Goal: Check status

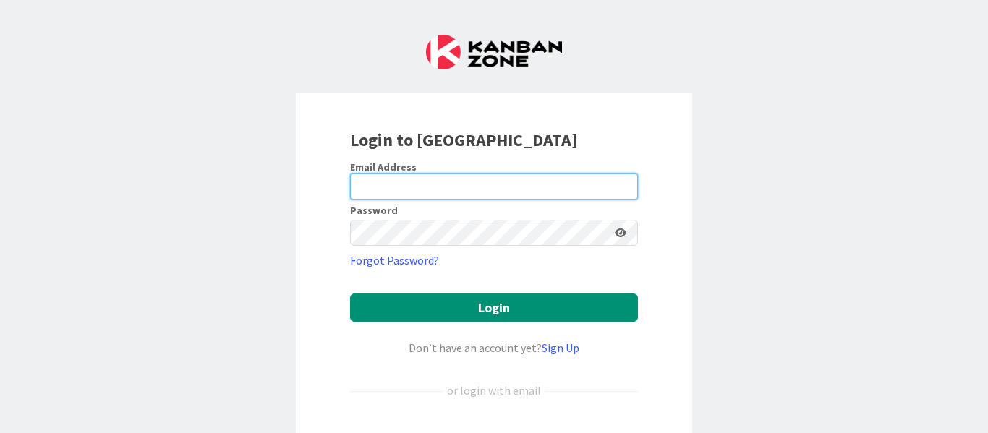
click at [464, 197] on input "email" at bounding box center [494, 187] width 288 height 26
type input "[PERSON_NAME][EMAIL_ADDRESS][PERSON_NAME][DOMAIN_NAME]"
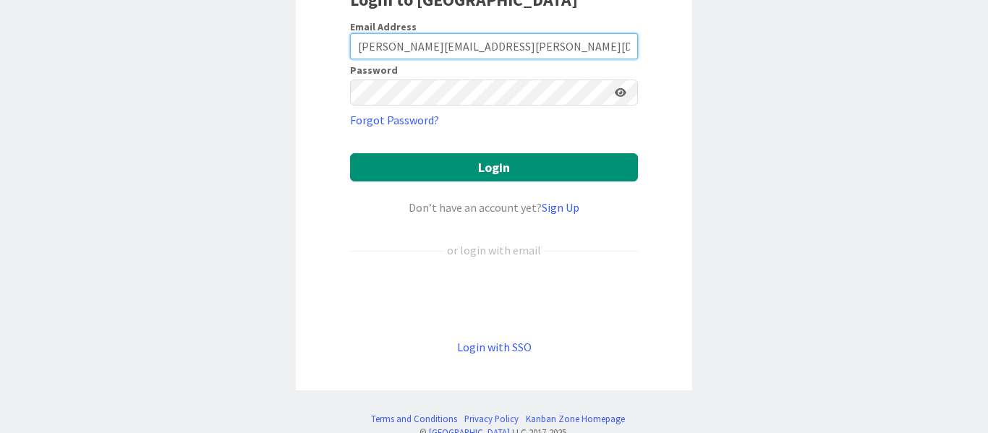
scroll to position [145, 0]
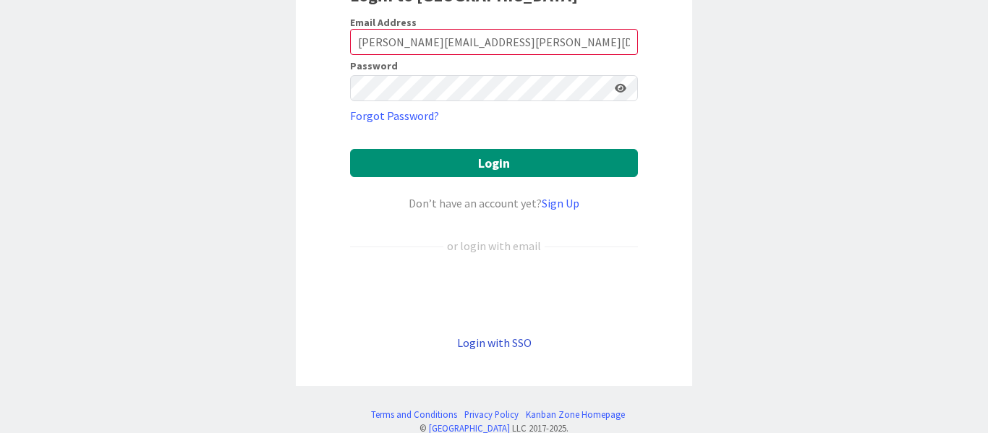
click at [499, 344] on link "Login with SSO" at bounding box center [494, 342] width 74 height 14
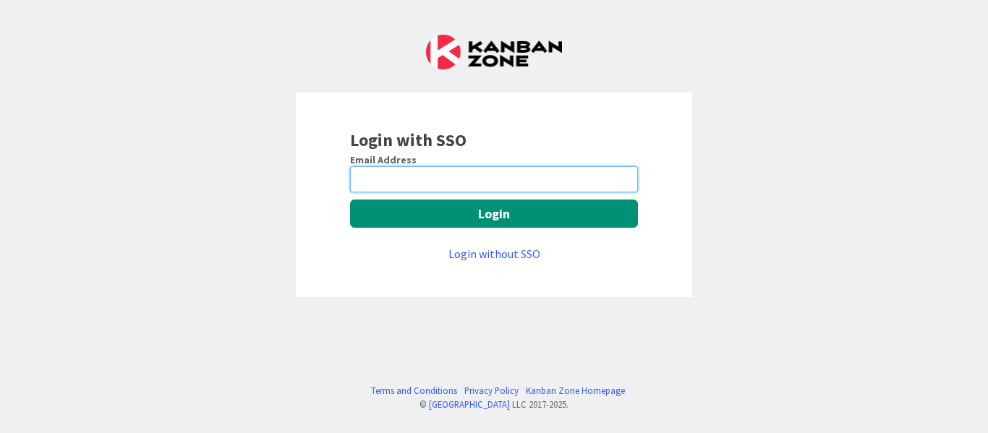
click at [421, 171] on input "email" at bounding box center [494, 179] width 288 height 26
type input "[PERSON_NAME][EMAIL_ADDRESS][PERSON_NAME][DOMAIN_NAME]"
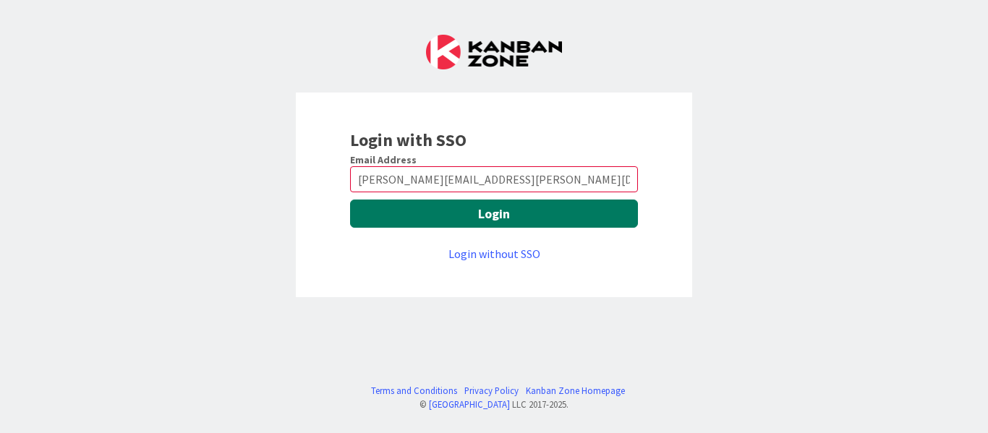
click at [484, 214] on button "Login" at bounding box center [494, 214] width 288 height 28
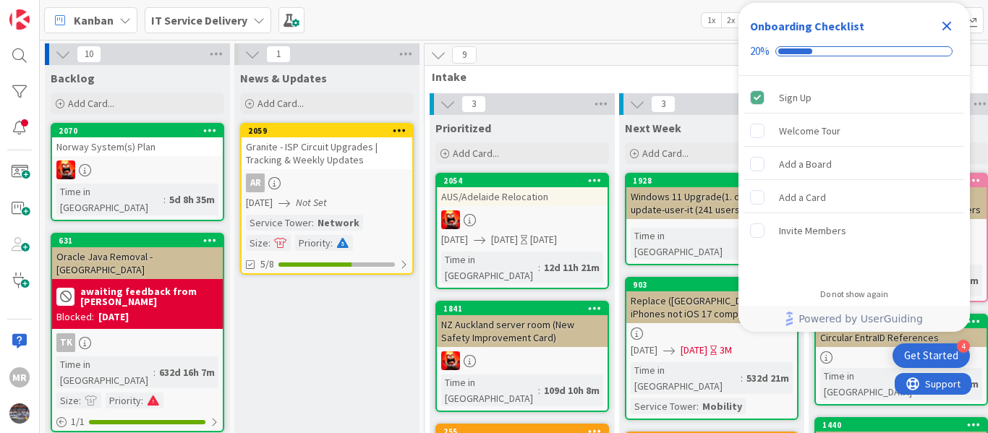
click at [943, 27] on icon "Close Checklist" at bounding box center [946, 25] width 17 height 17
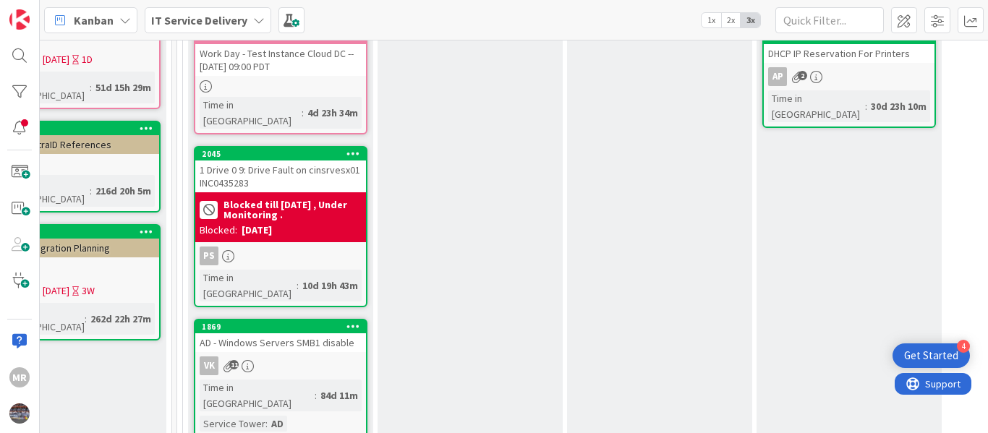
scroll to position [289, 827]
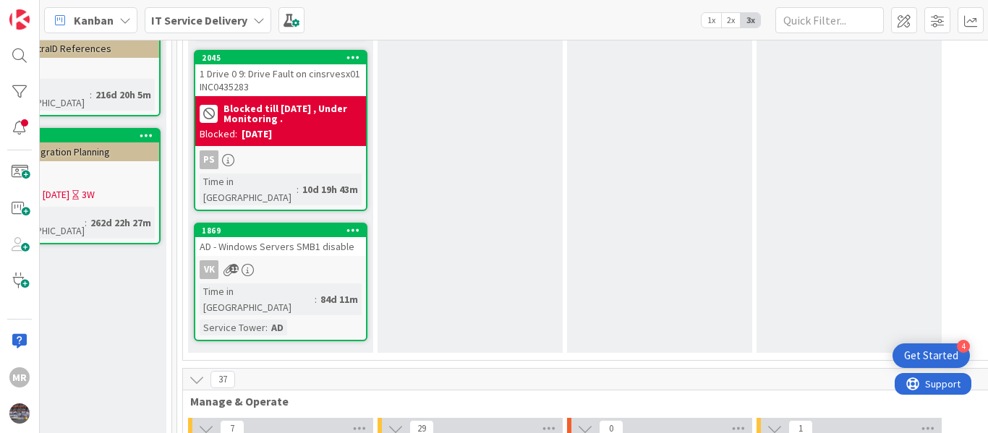
click at [296, 237] on div "AD - Windows Servers SMB1 disable" at bounding box center [280, 246] width 171 height 19
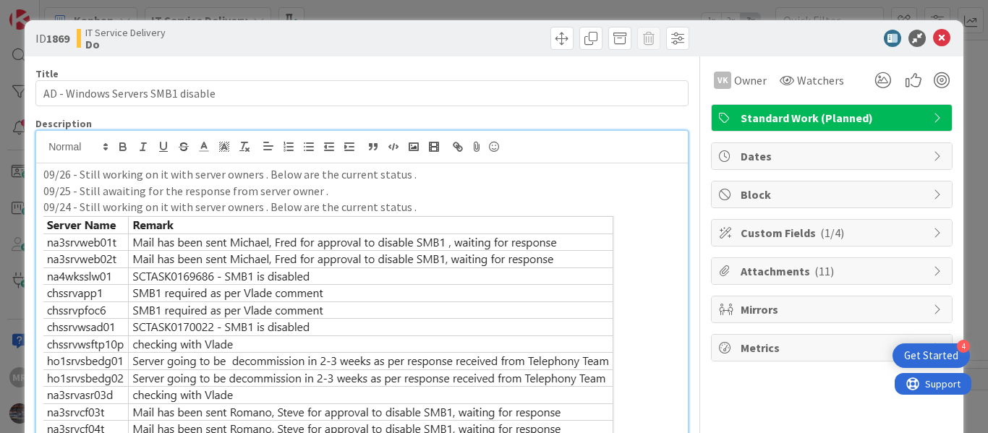
click at [163, 176] on p "09/26 - Still working on it with server owners . Below are the current status ." at bounding box center [361, 174] width 637 height 17
click at [937, 37] on icon at bounding box center [941, 38] width 17 height 17
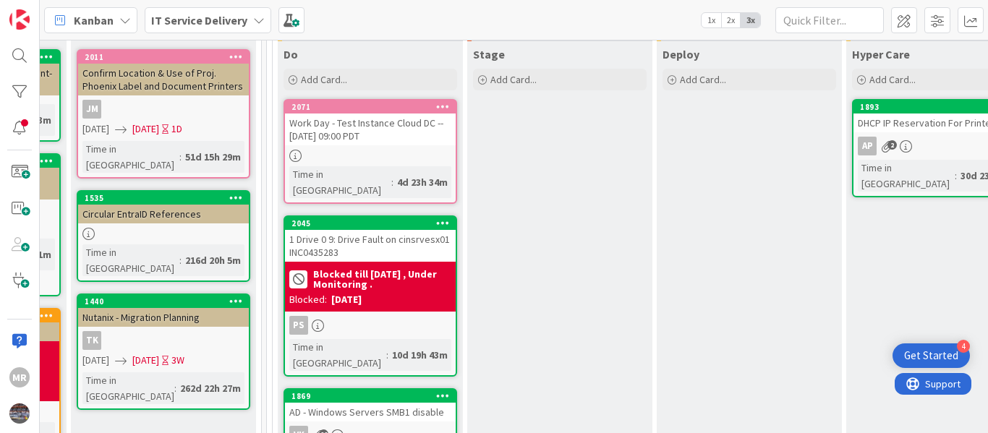
scroll to position [111, 737]
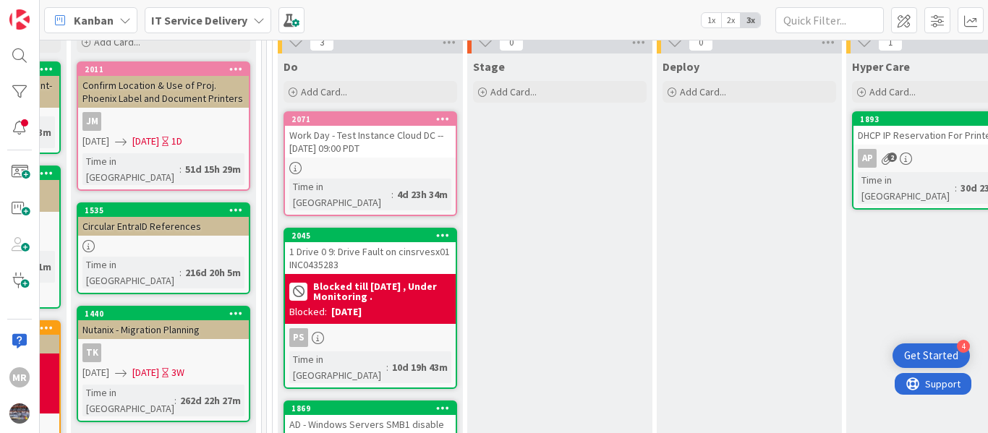
click at [359, 242] on div "1 Drive 0 9: Drive Fault on cinsrvesx01 INC0435283" at bounding box center [370, 258] width 171 height 32
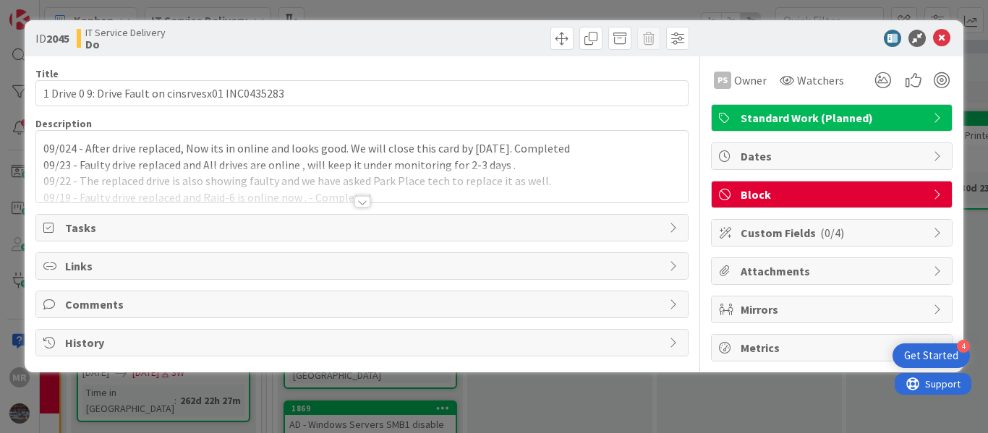
click at [148, 153] on div "09/024 - After drive replaced, Now its in online and looks good. We will close …" at bounding box center [361, 167] width 651 height 72
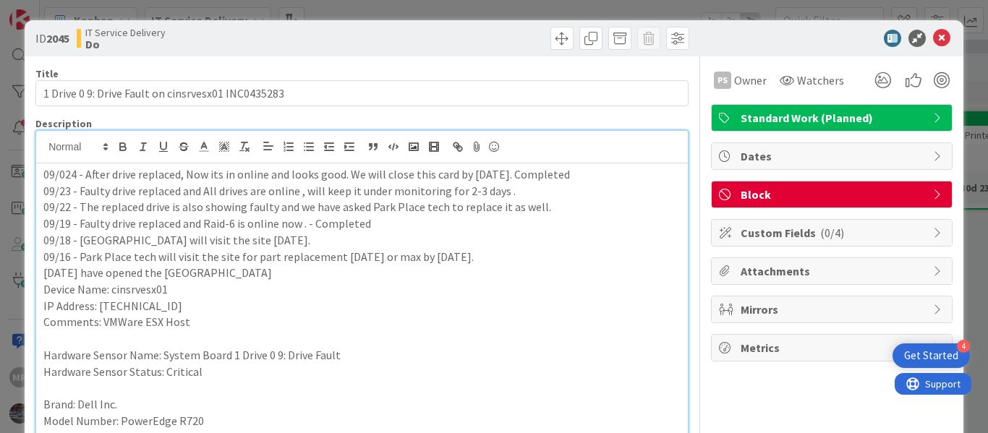
click at [66, 179] on p "09/024 - After drive replaced, Now its in online and looks good. We will close …" at bounding box center [361, 174] width 637 height 17
click at [40, 179] on div "09/24 - After drive replaced, Now its in online and looks good. We will close t…" at bounding box center [361, 311] width 651 height 296
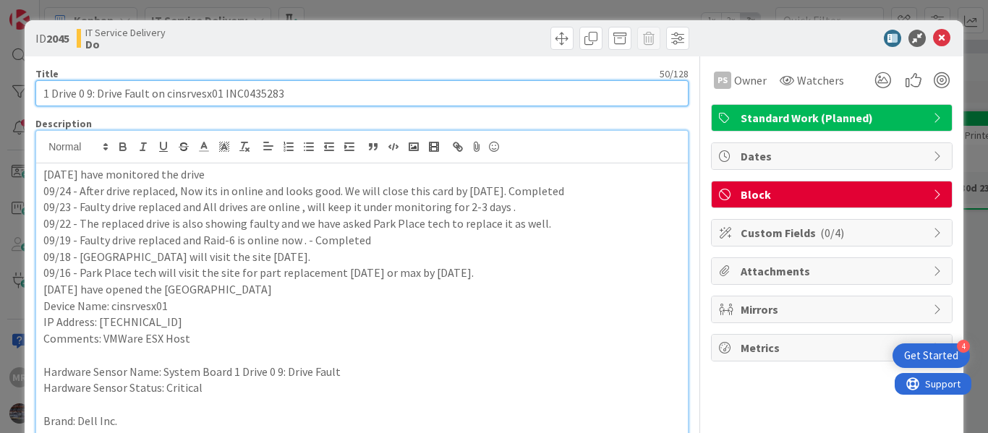
click at [203, 95] on input "1 Drive 0 9: Drive Fault on cinsrvesx01 INC0435283" at bounding box center [361, 93] width 653 height 26
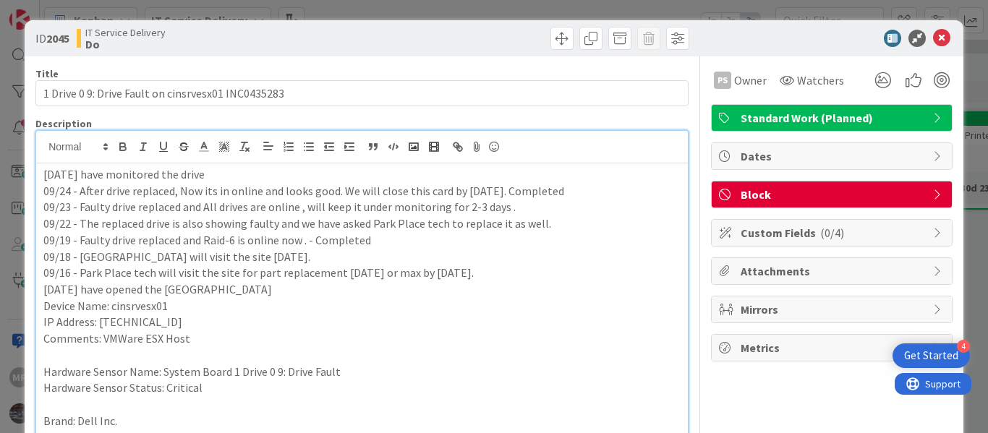
click at [193, 174] on p "[DATE] have monitored the drive" at bounding box center [361, 174] width 637 height 17
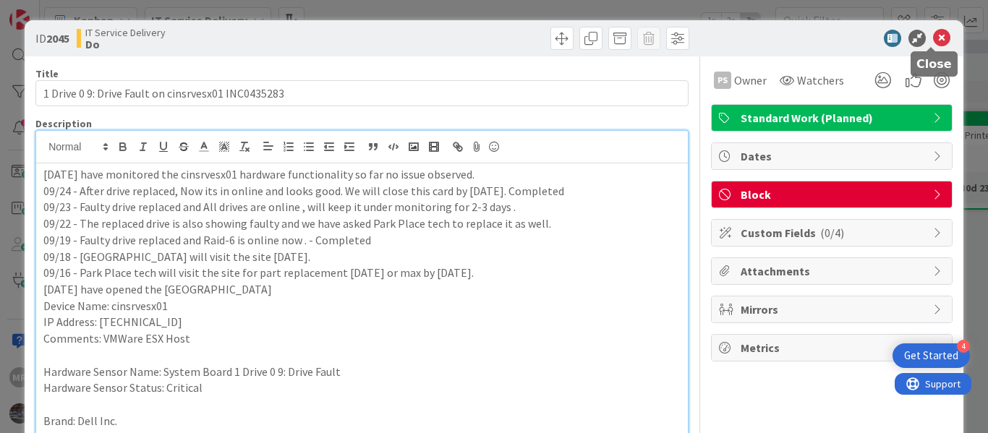
click at [933, 38] on icon at bounding box center [941, 38] width 17 height 17
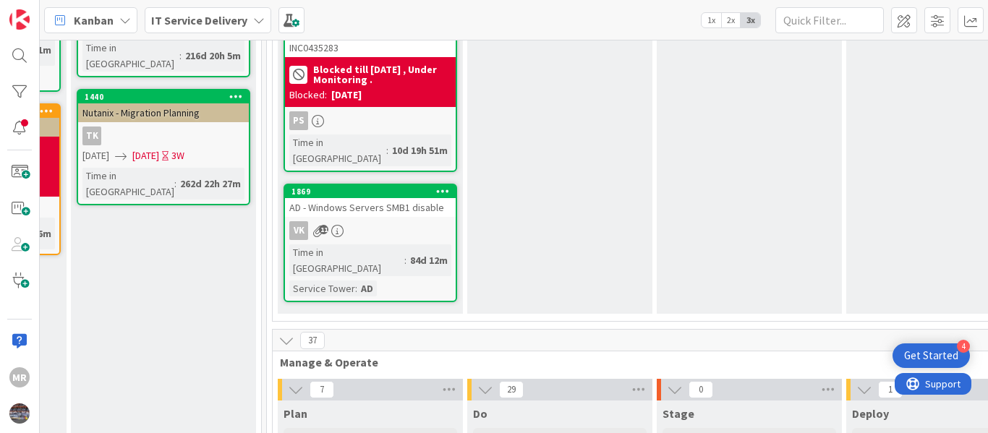
click at [411, 221] on div "VK 11" at bounding box center [370, 230] width 171 height 19
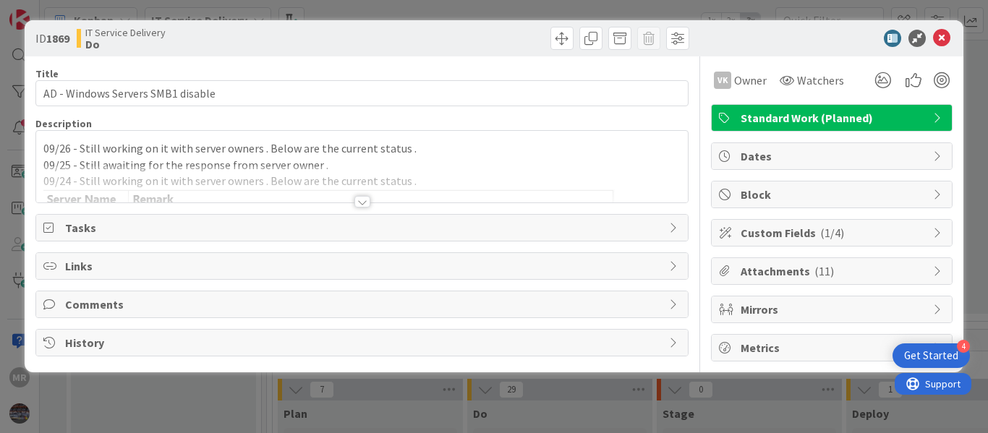
click at [48, 142] on div "09/26 - Still working on it with server owners . Below are the current status .…" at bounding box center [361, 167] width 651 height 72
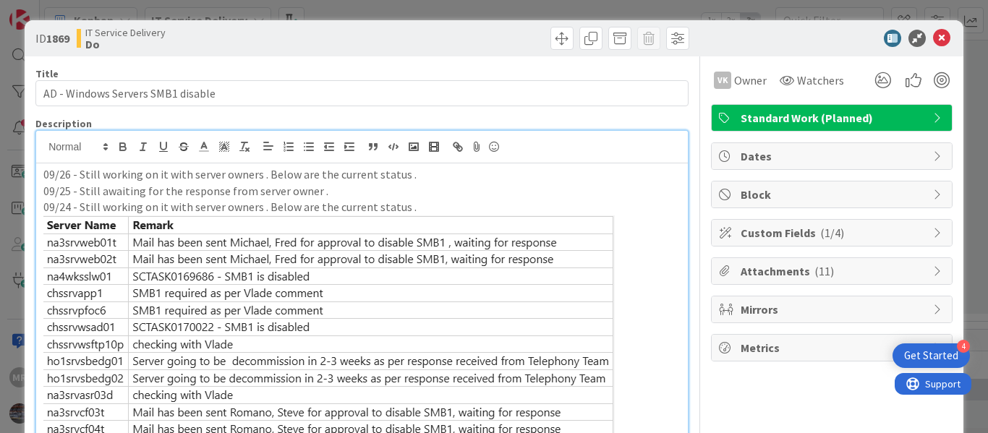
click at [43, 173] on p "09/26 - Still working on it with server owners . Below are the current status ." at bounding box center [361, 174] width 637 height 17
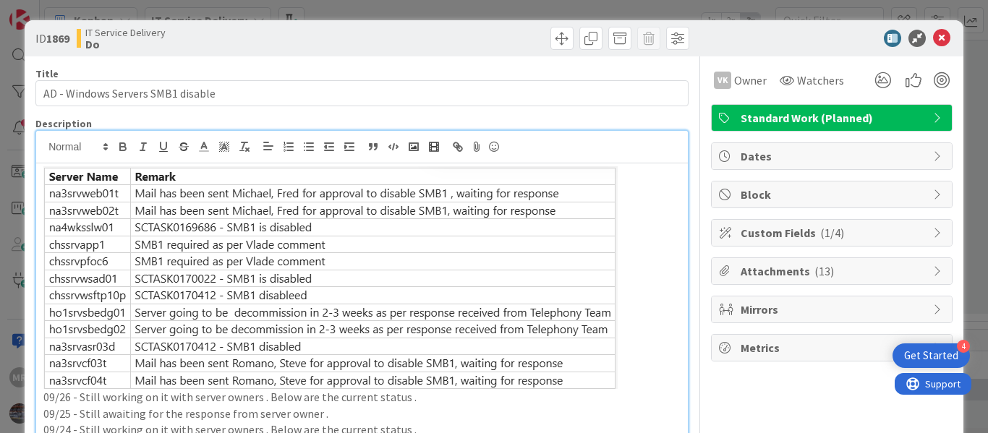
click at [628, 174] on p at bounding box center [361, 277] width 637 height 223
click at [933, 36] on icon at bounding box center [941, 38] width 17 height 17
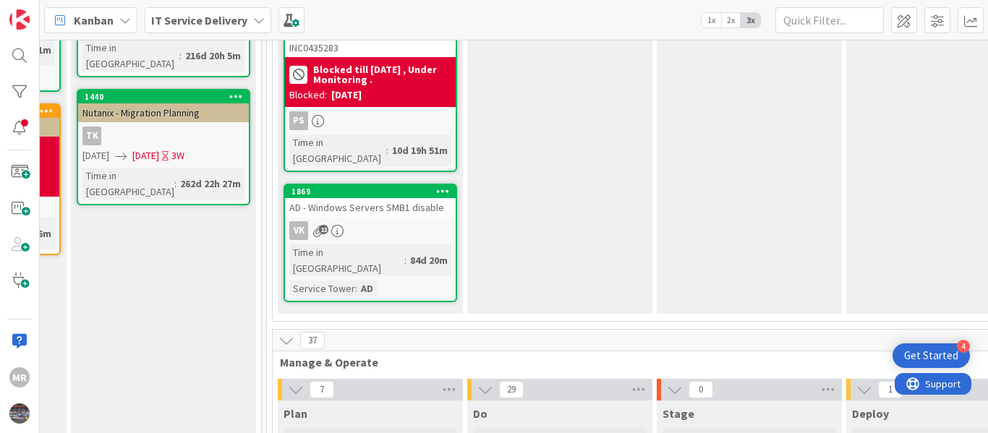
click at [393, 198] on div "AD - Windows Servers SMB1 disable" at bounding box center [370, 207] width 171 height 19
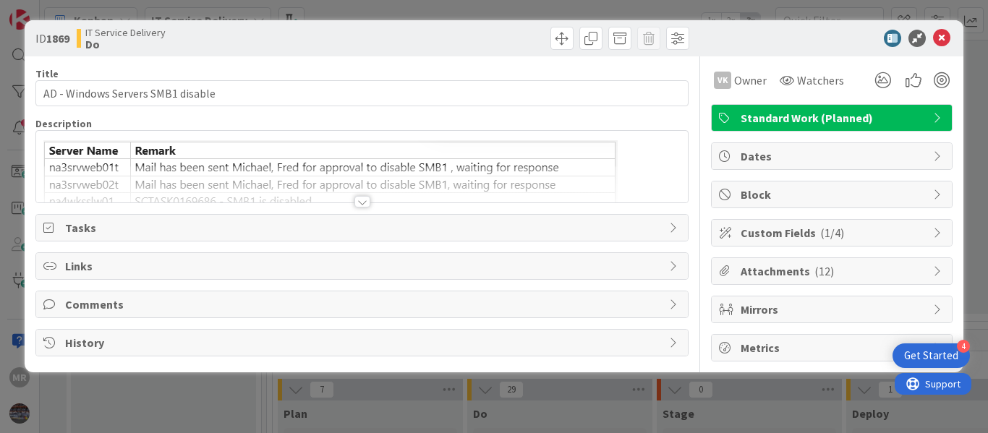
click at [48, 141] on div "09/26 - Still working on it with server owners . Below are the current status .…" at bounding box center [361, 167] width 651 height 72
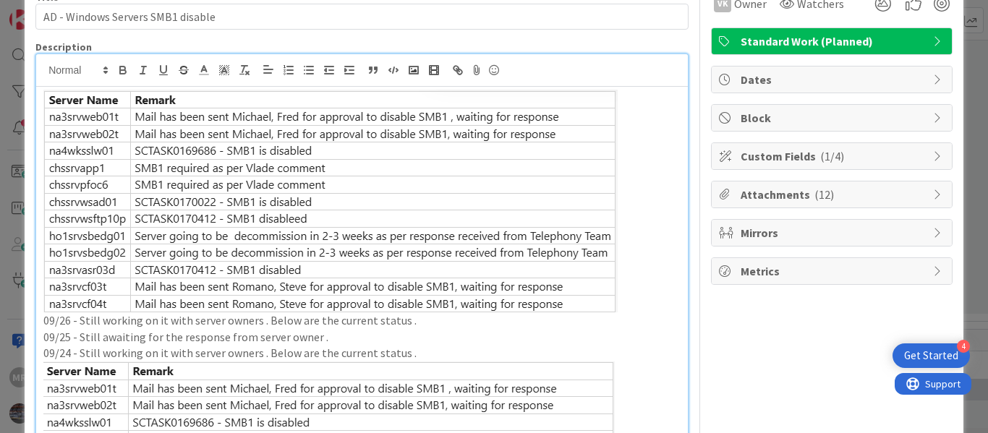
scroll to position [145, 0]
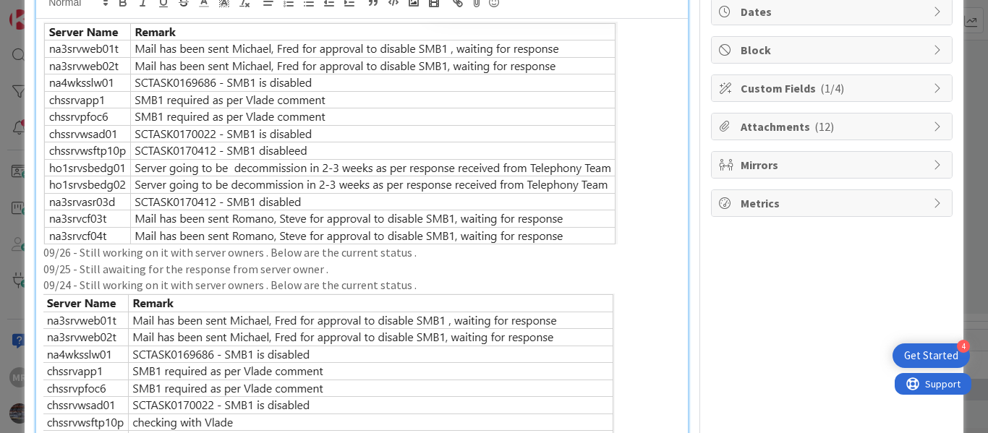
click at [64, 254] on p "09/26 - Still working on it with server owners . Below are the current status ." at bounding box center [361, 252] width 637 height 17
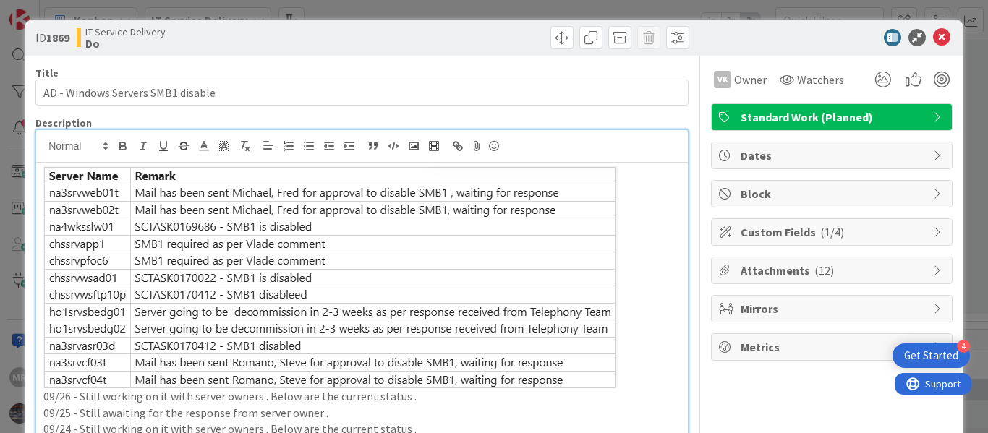
scroll to position [0, 0]
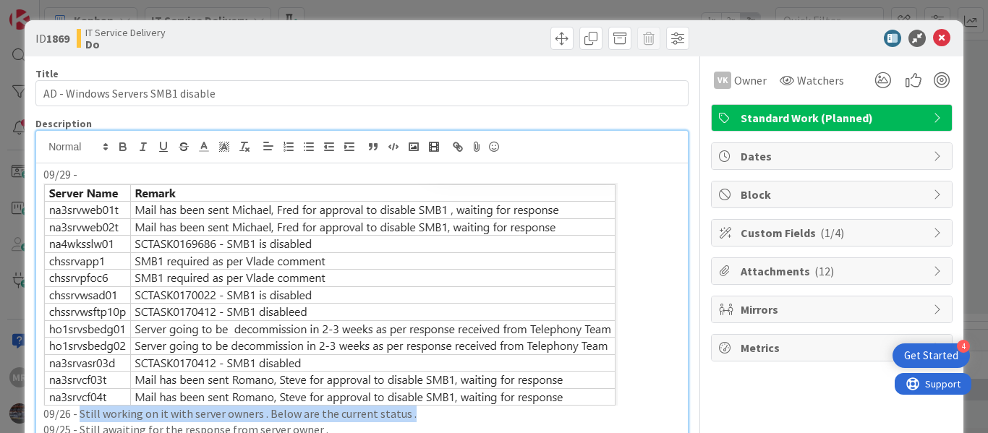
drag, startPoint x: 403, startPoint y: 414, endPoint x: 80, endPoint y: 416, distance: 322.4
click at [80, 416] on p "09/26 - Still working on it with server owners . Below are the current status ." at bounding box center [361, 414] width 637 height 17
copy p "Still working on it with server owners . Below are the current status ."
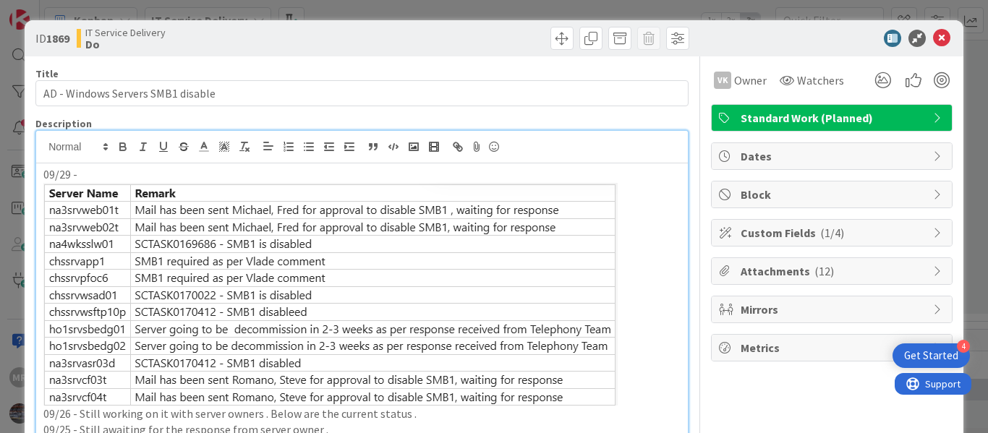
click at [93, 178] on p "09/29 -" at bounding box center [361, 174] width 637 height 17
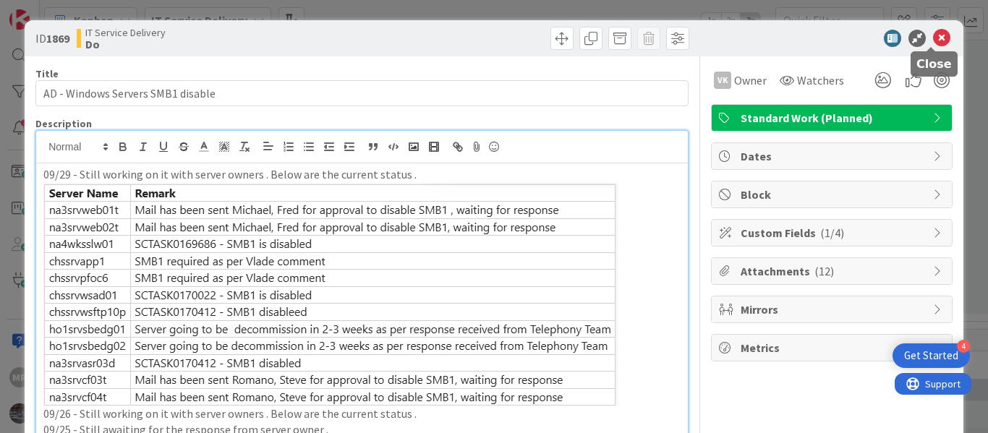
click at [933, 43] on icon at bounding box center [941, 38] width 17 height 17
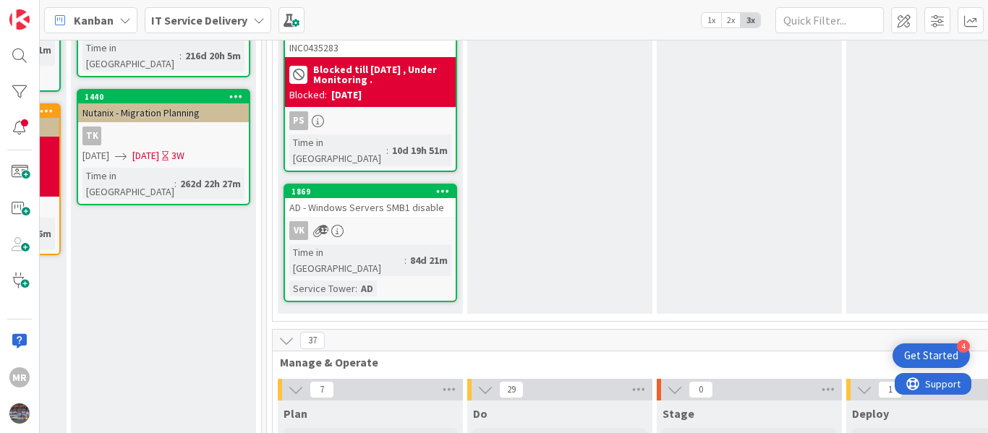
click at [426, 198] on div "AD - Windows Servers SMB1 disable" at bounding box center [370, 207] width 171 height 19
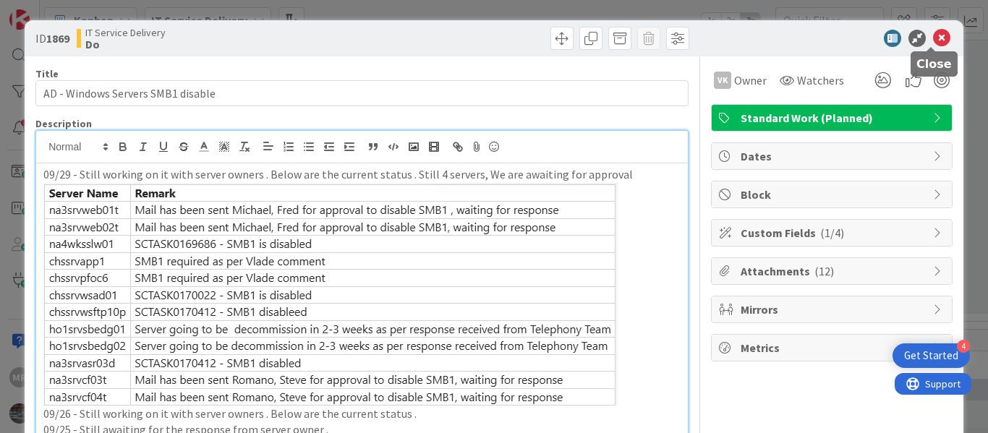
click at [933, 41] on icon at bounding box center [941, 38] width 17 height 17
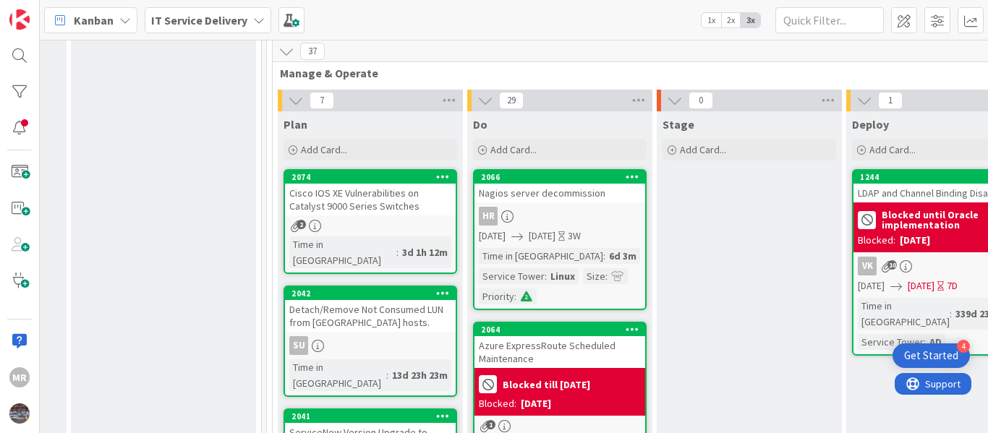
scroll to position [690, 737]
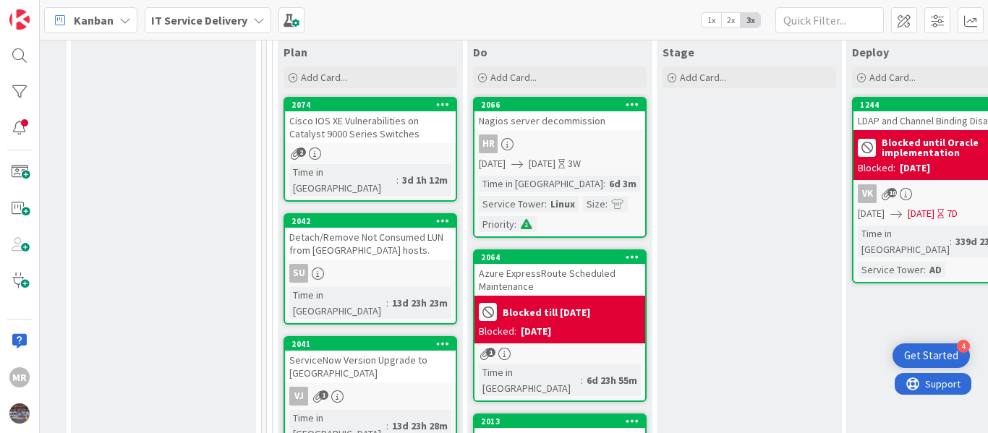
click at [386, 228] on div "Detach/Remove Not Consumed LUN from [GEOGRAPHIC_DATA] hosts." at bounding box center [370, 244] width 171 height 32
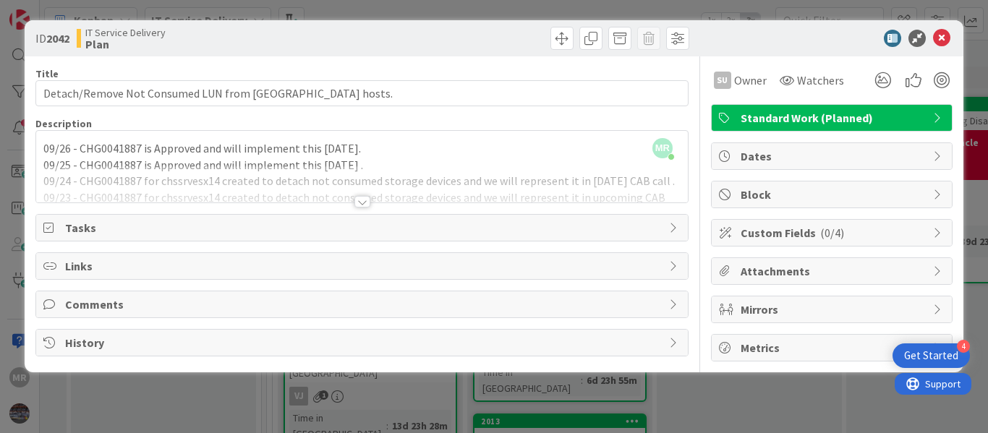
click at [43, 150] on div "[PERSON_NAME] just joined 09/26 - CHG0041887 is Approved and will implement thi…" at bounding box center [361, 167] width 651 height 72
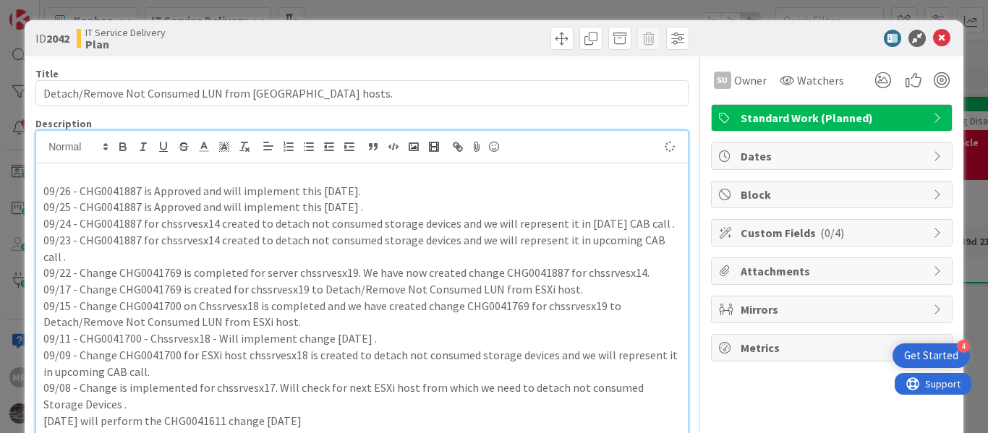
click at [55, 179] on p at bounding box center [361, 174] width 637 height 17
click at [129, 192] on p "09/26 - CHG0041887 is Approved and will implement this [DATE]." at bounding box center [361, 191] width 637 height 17
copy p "CHG0041887"
click at [115, 176] on p "09/29 -" at bounding box center [361, 174] width 637 height 17
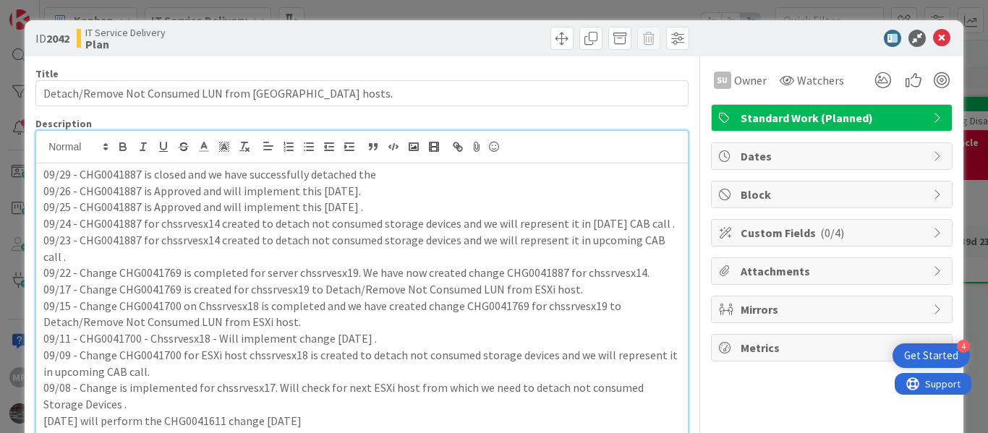
click at [395, 176] on p "09/29 - CHG0041887 is closed and we have successfully detached the" at bounding box center [361, 174] width 637 height 17
click at [599, 174] on p "09/29 - CHG0041887 is closed and we have successfully detached the unused LUN f…" at bounding box center [361, 174] width 637 height 17
click at [644, 177] on p "09/29 - CHG0041887 is closed and we have successfully detached the unused LUN f…" at bounding box center [361, 174] width 637 height 17
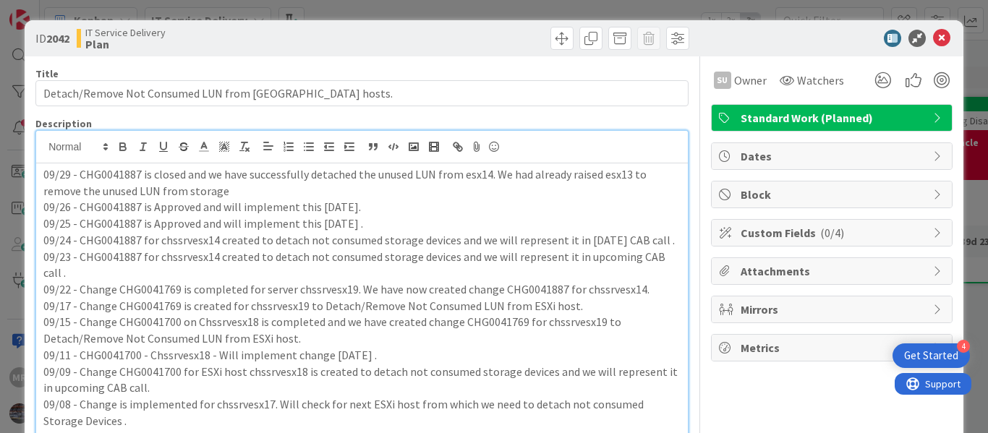
click at [599, 171] on p "09/29 - CHG0041887 is closed and we have successfully detached the unused LUN f…" at bounding box center [361, 182] width 637 height 33
click at [288, 186] on p "09/29 - CHG0041887 is closed and we have successfully detached the unused LUN f…" at bounding box center [361, 182] width 637 height 33
click at [416, 194] on p "09/29 - CHG0041887 is closed and we have successfully detached the unused LUN f…" at bounding box center [361, 182] width 637 height 33
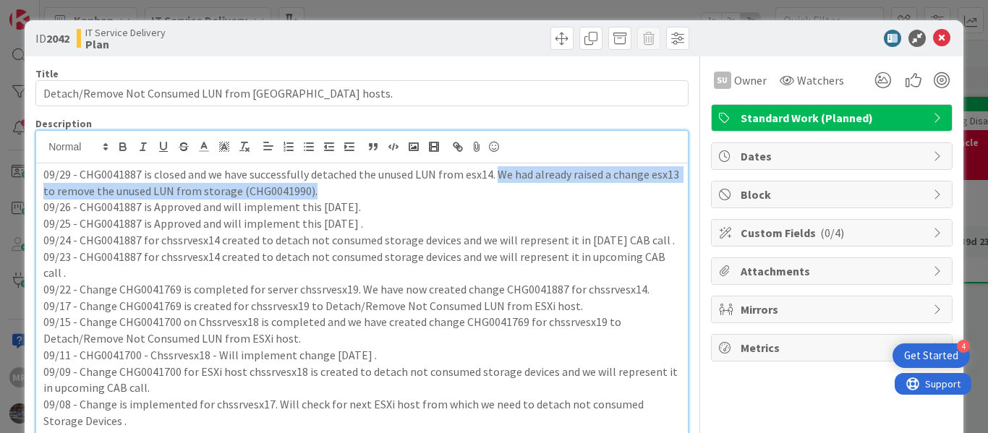
drag, startPoint x: 495, startPoint y: 171, endPoint x: 638, endPoint y: 183, distance: 142.9
click at [637, 183] on p "09/29 - CHG0041887 is closed and we have successfully detached the unused LUN f…" at bounding box center [361, 182] width 637 height 33
click at [55, 191] on p "09/29 - CHG0041887 is closed and we have successfully detached the unused LUN f…" at bounding box center [361, 182] width 637 height 33
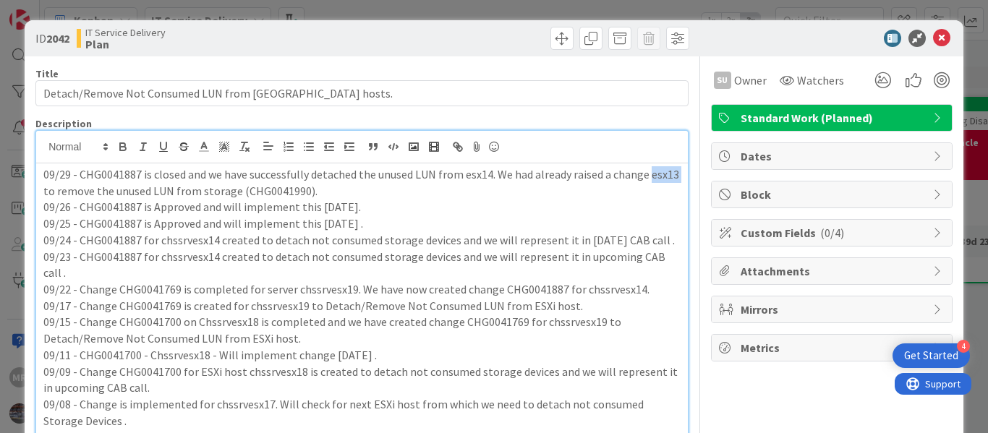
click at [55, 191] on p "09/29 - CHG0041887 is closed and we have successfully detached the unused LUN f…" at bounding box center [361, 182] width 637 height 33
click at [664, 177] on p "09/29 - CHG0041887 is closed and we have successfully detached the unused LUN f…" at bounding box center [361, 182] width 637 height 33
click at [461, 176] on p "09/29 - CHG0041887 is closed and we have successfully detached the unused LUN f…" at bounding box center [361, 182] width 637 height 33
click at [448, 192] on p "09/29 - CHG0041887 is closed and we have successfully detached the unused LUN f…" at bounding box center [361, 182] width 637 height 33
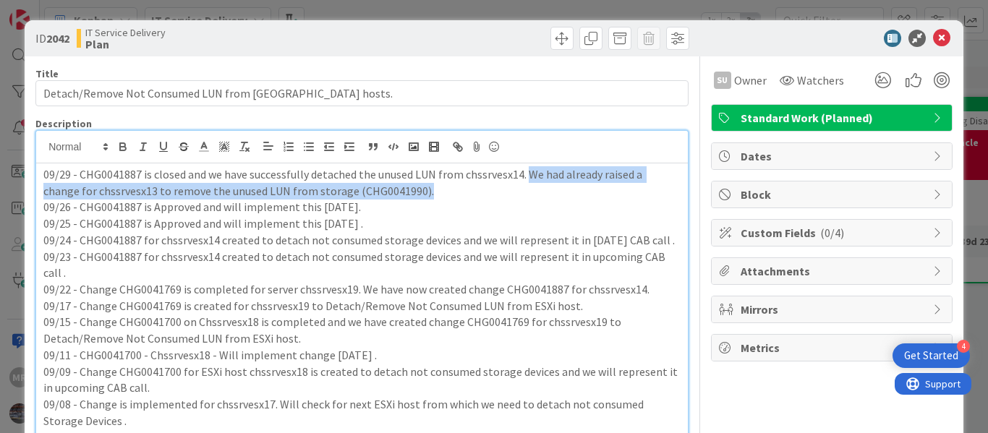
drag, startPoint x: 526, startPoint y: 173, endPoint x: 615, endPoint y: 186, distance: 89.9
click at [615, 186] on p "09/29 - CHG0041887 is closed and we have successfully detached the unused LUN f…" at bounding box center [361, 182] width 637 height 33
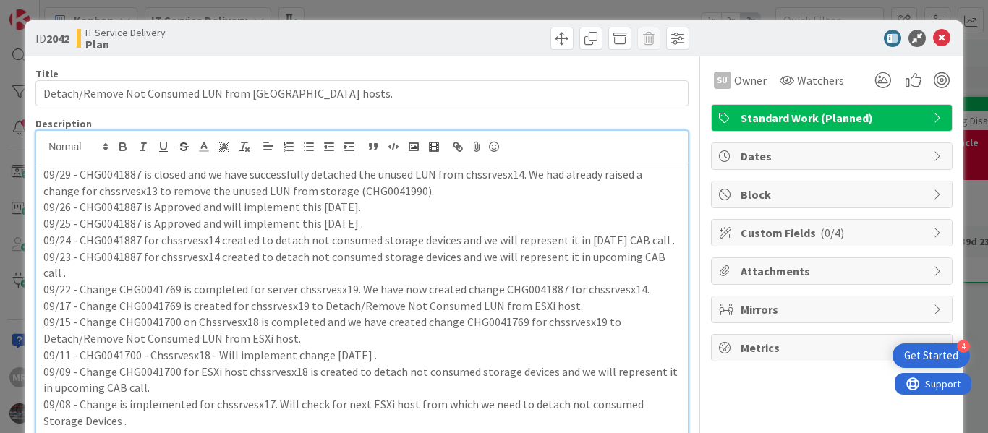
click at [596, 209] on p "09/26 - CHG0041887 is Approved and will implement this [DATE]." at bounding box center [361, 207] width 637 height 17
click at [933, 39] on icon at bounding box center [941, 38] width 17 height 17
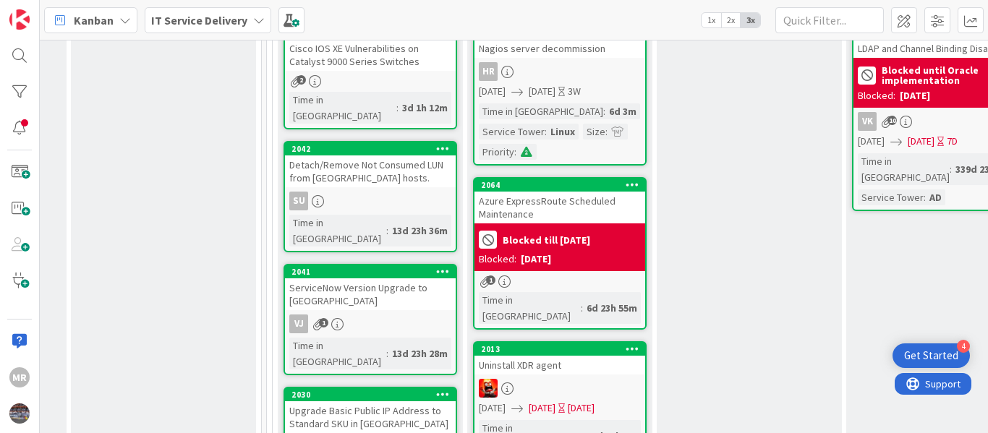
scroll to position [834, 737]
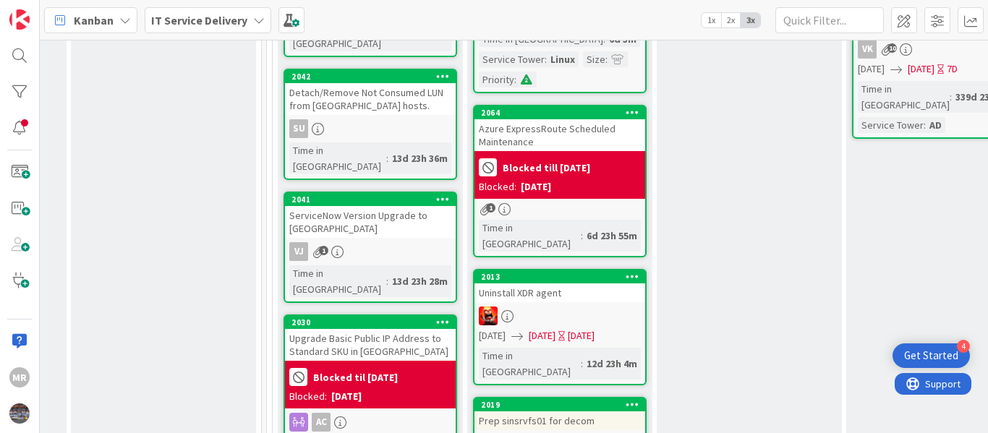
click at [555, 283] on div "Uninstall XDR agent" at bounding box center [559, 292] width 171 height 19
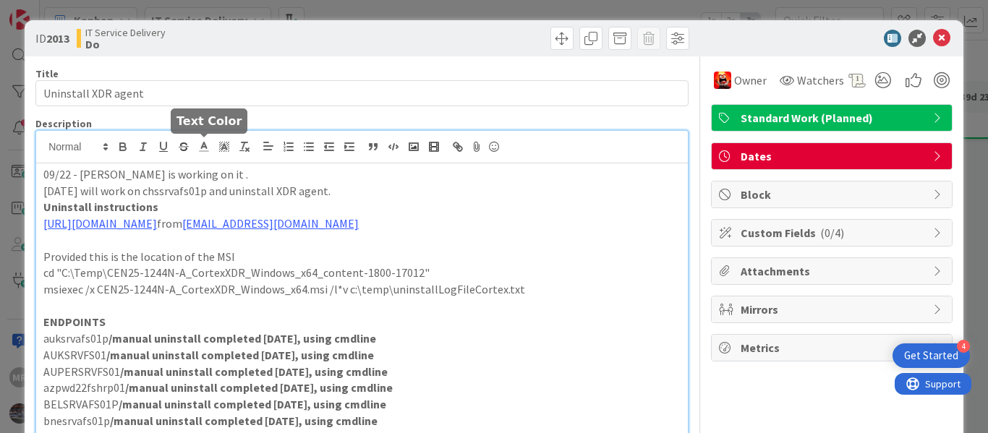
click at [366, 249] on p at bounding box center [361, 240] width 637 height 17
click at [933, 35] on icon at bounding box center [941, 38] width 17 height 17
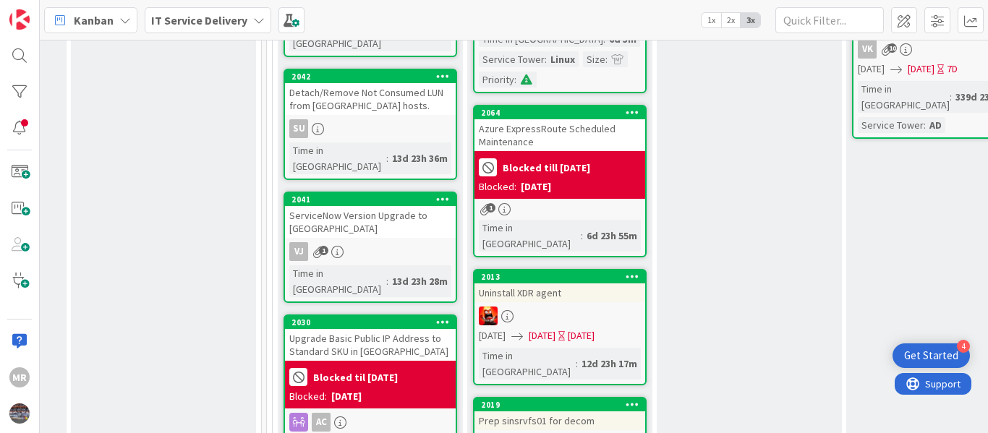
click at [539, 269] on div "2013 Uninstall XDR agent [DATE] [DATE] [DATE] Time in [GEOGRAPHIC_DATA] : 12d 2…" at bounding box center [560, 327] width 174 height 116
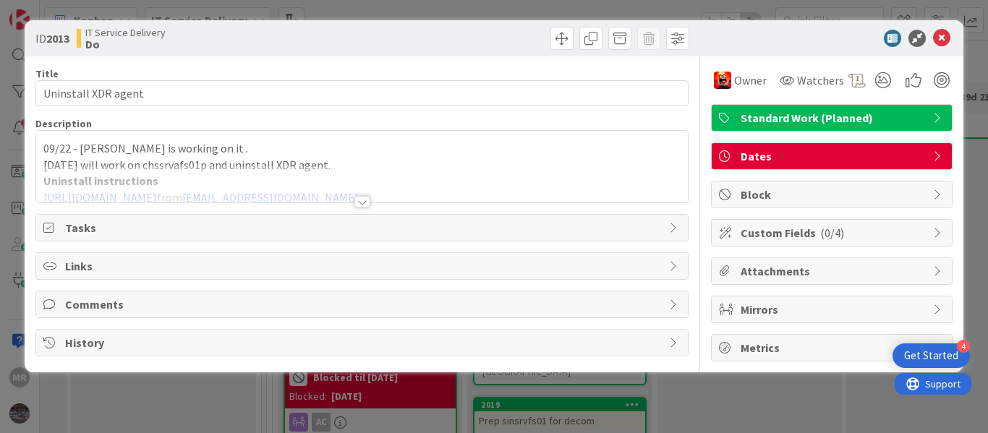
click at [46, 145] on div "09/22 - [PERSON_NAME] is working on it . [DATE] will work on chssrvafs01p and u…" at bounding box center [361, 167] width 651 height 72
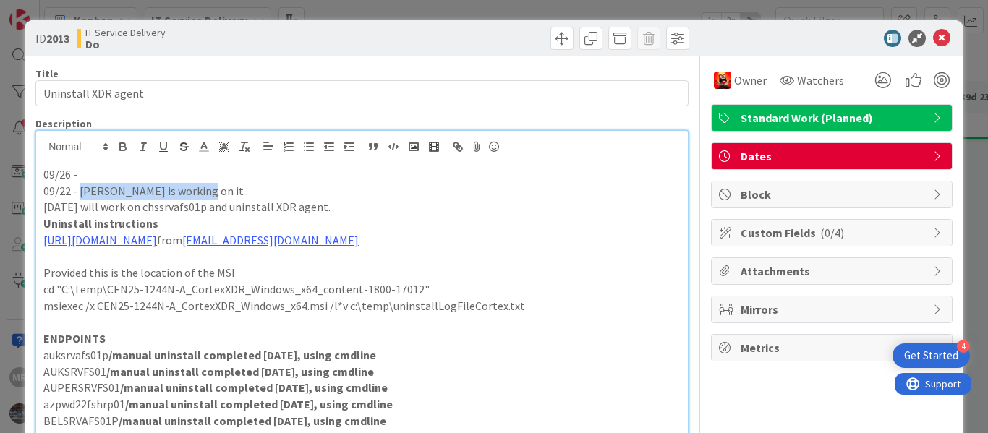
drag, startPoint x: 79, startPoint y: 190, endPoint x: 187, endPoint y: 191, distance: 108.4
click at [187, 191] on p "09/22 - [PERSON_NAME] is working on it ." at bounding box center [361, 191] width 637 height 17
copy p "[PERSON_NAME] is working on it ."
click at [119, 174] on p "09/26 -" at bounding box center [361, 174] width 637 height 17
click at [72, 174] on p "09/26 - [PERSON_NAME] is working on it ." at bounding box center [361, 174] width 637 height 17
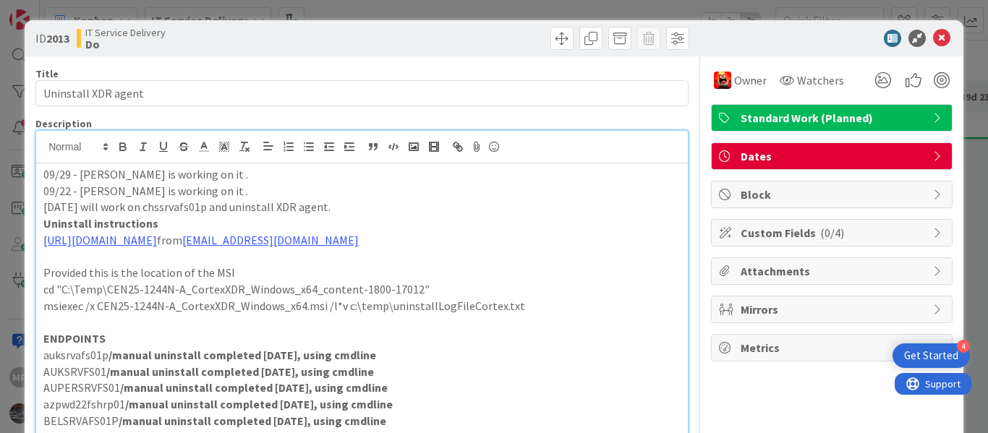
click at [199, 174] on p "09/29 - [PERSON_NAME] is working on it ." at bounding box center [361, 174] width 637 height 17
click at [184, 175] on p "09/29 - [PERSON_NAME] is working on it ." at bounding box center [361, 174] width 637 height 17
click at [119, 177] on p "09/29 - [PERSON_NAME] is working on it." at bounding box center [361, 174] width 637 height 17
click at [187, 175] on p "09/29 - [PERSON_NAME] is working on it." at bounding box center [361, 174] width 637 height 17
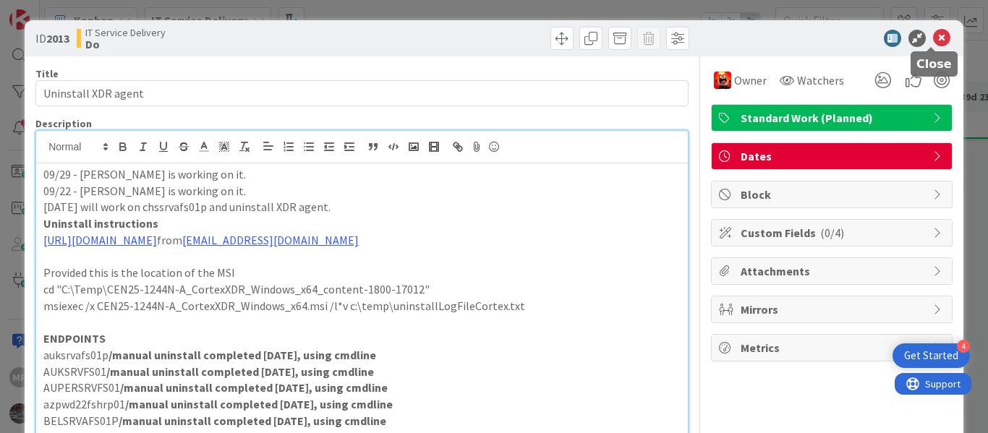
click at [933, 38] on icon at bounding box center [941, 38] width 17 height 17
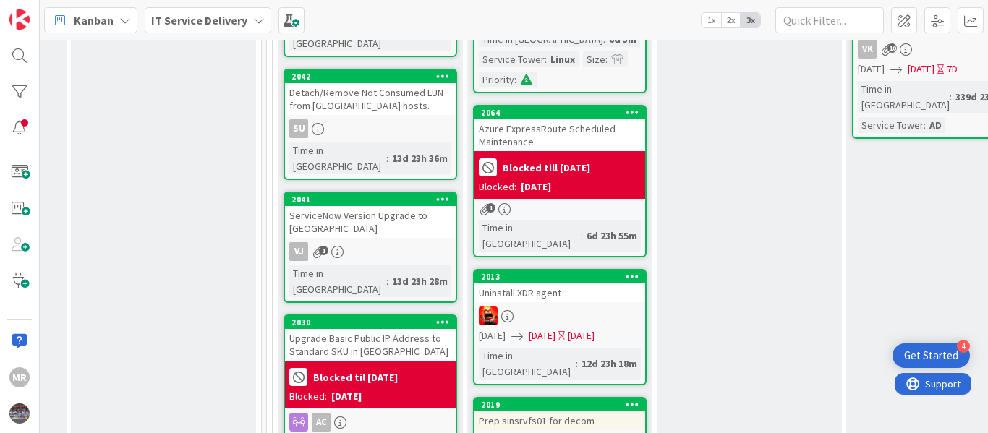
scroll to position [979, 737]
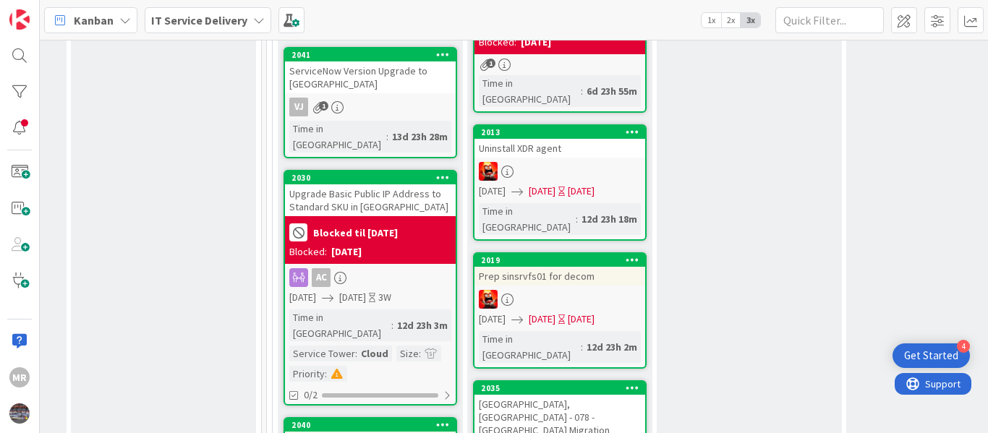
click at [542, 267] on div "Prep sinsrvfs01 for decom" at bounding box center [559, 276] width 171 height 19
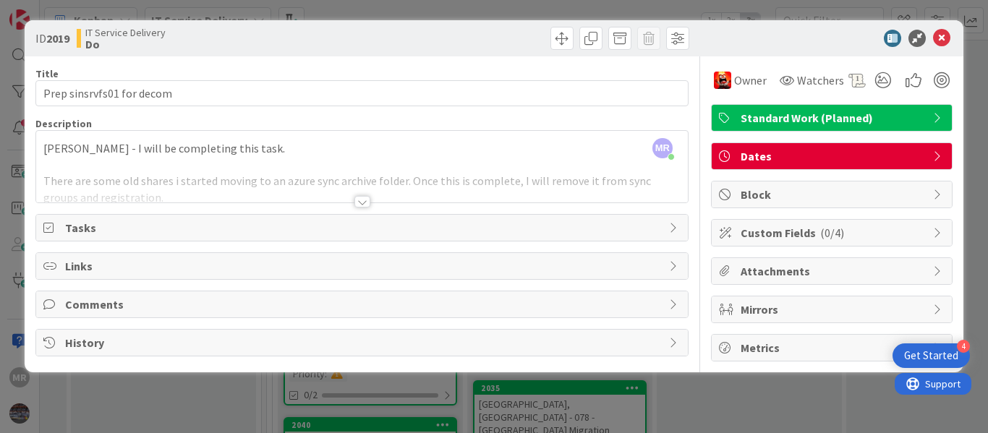
click at [362, 198] on div at bounding box center [362, 202] width 16 height 12
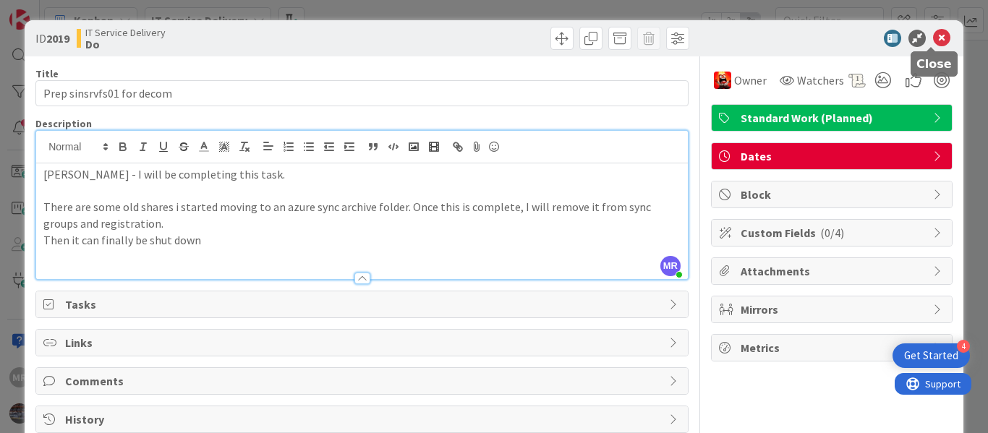
click at [933, 44] on icon at bounding box center [941, 38] width 17 height 17
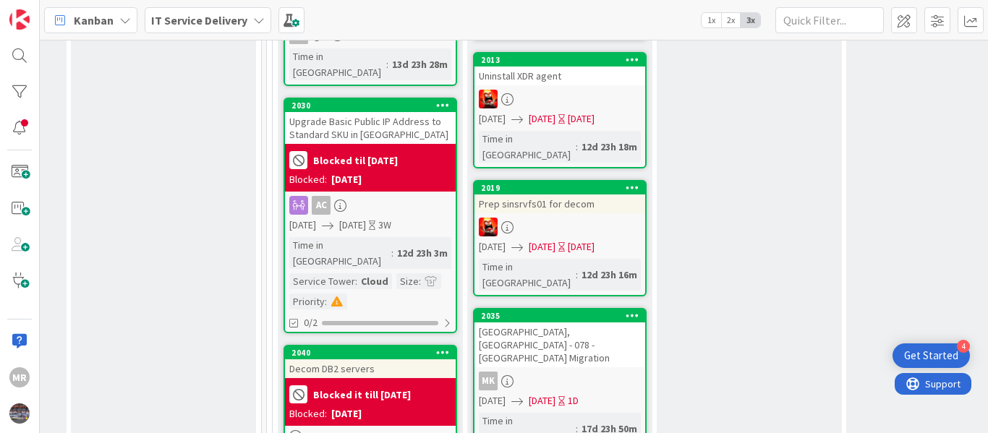
scroll to position [1123, 737]
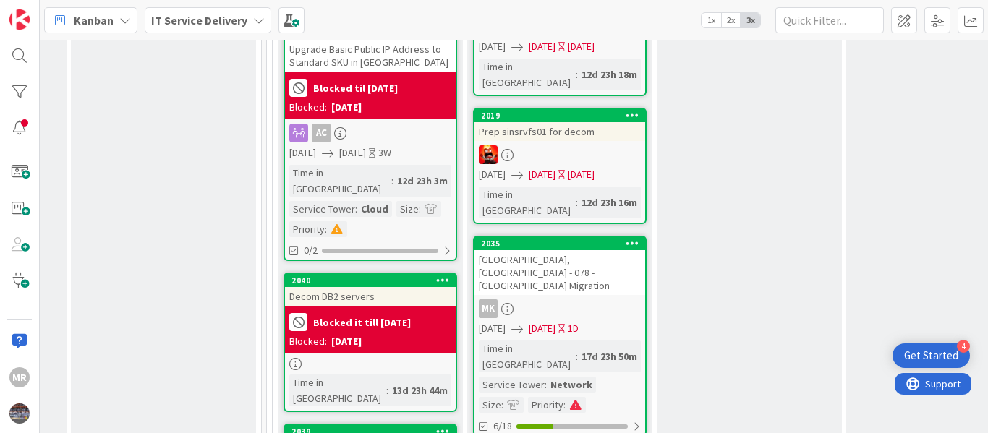
click at [360, 287] on div "Decom DB2 servers" at bounding box center [370, 296] width 171 height 19
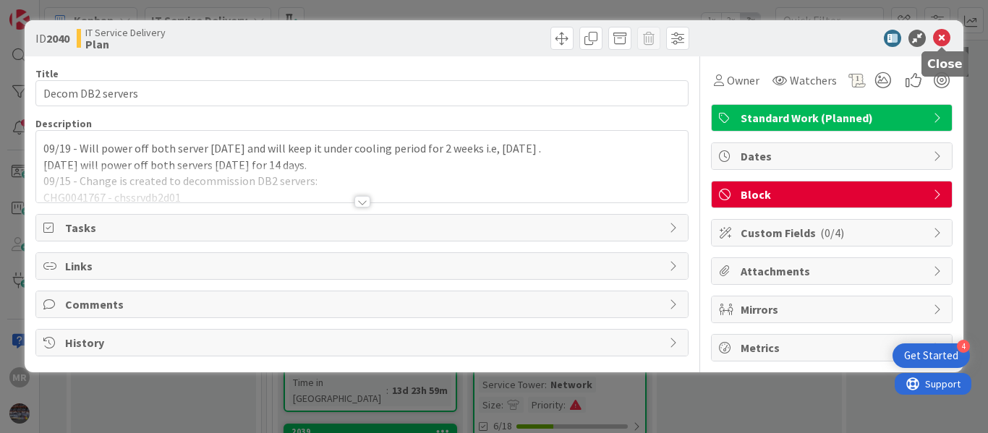
click at [940, 38] on icon at bounding box center [941, 38] width 17 height 17
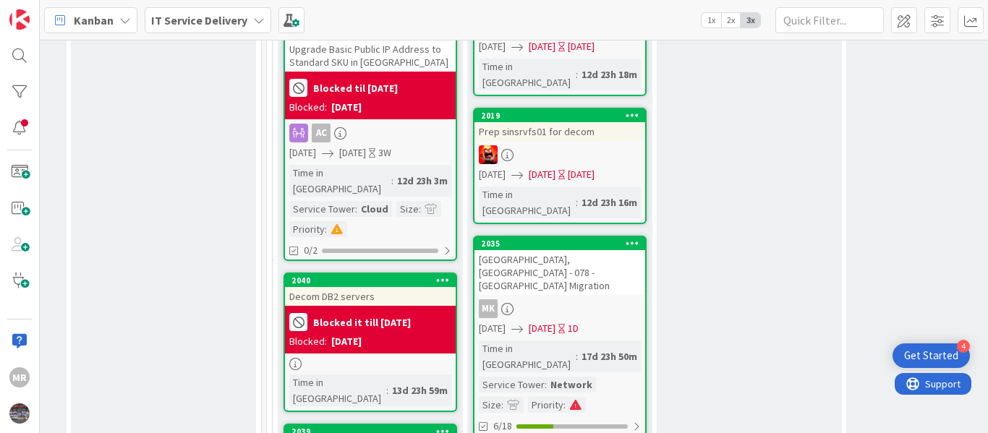
scroll to position [1196, 737]
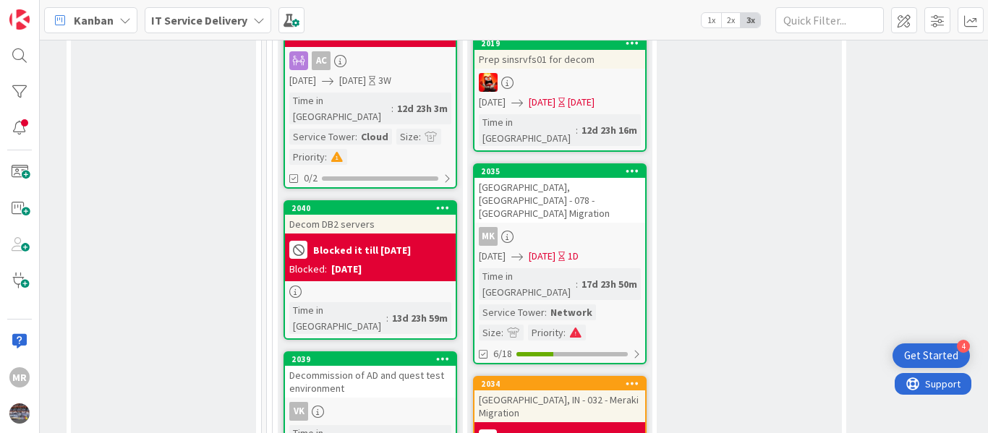
click at [375, 366] on div "Decommission of AD and quest test environment" at bounding box center [370, 382] width 171 height 32
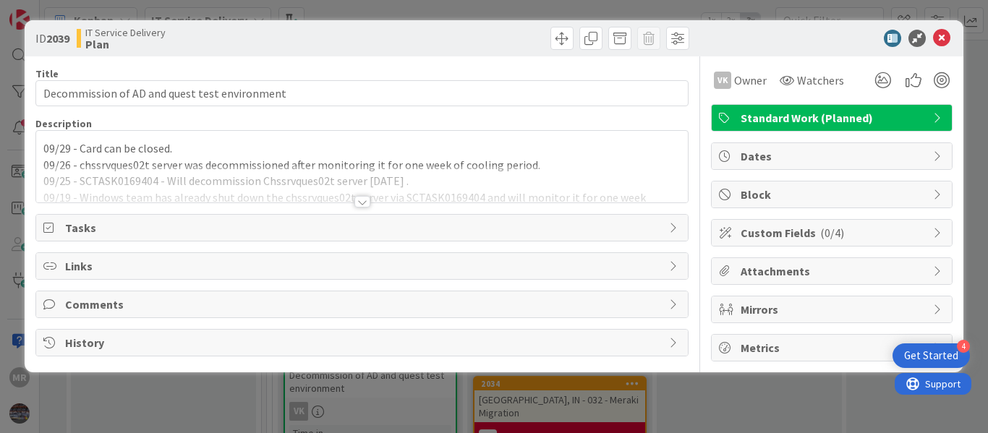
click at [181, 151] on div "09/29 - Card can be closed. 09/26 - chssrvques02t server was decommissioned aft…" at bounding box center [361, 167] width 651 height 72
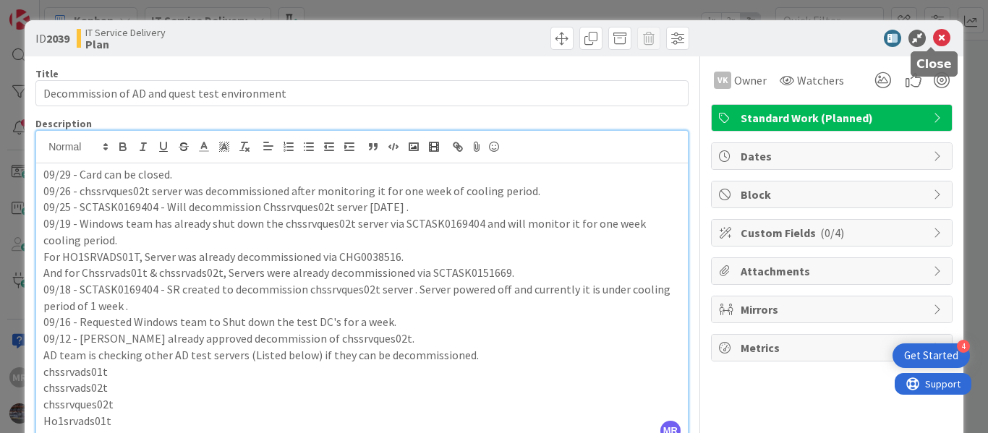
click at [933, 42] on icon at bounding box center [941, 38] width 17 height 17
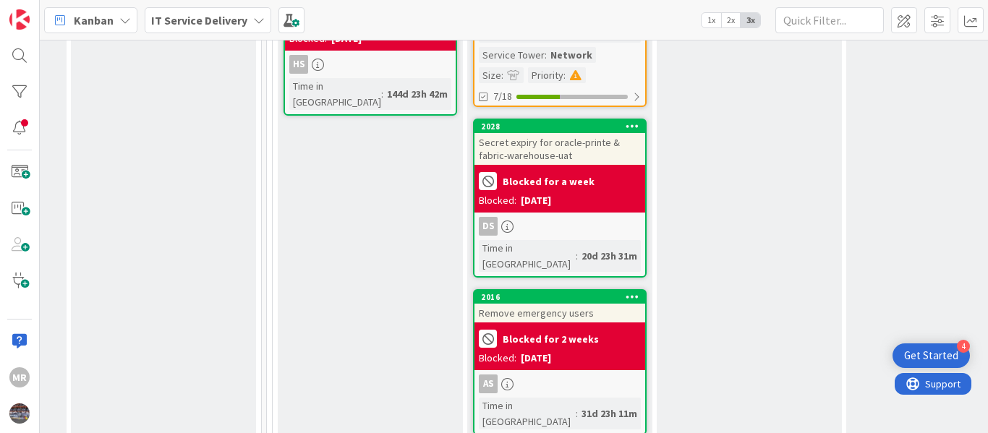
scroll to position [1774, 737]
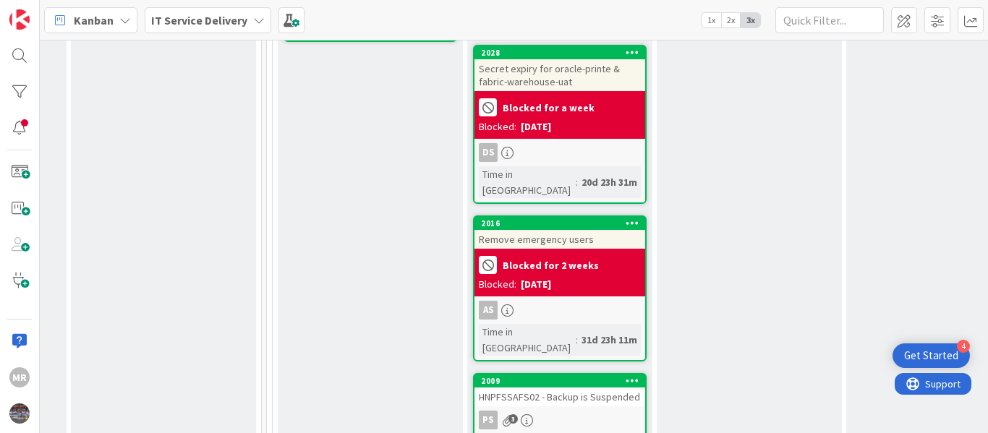
click at [575, 388] on div "HNPFSSAFS02 - Backup is Suspended" at bounding box center [559, 397] width 171 height 19
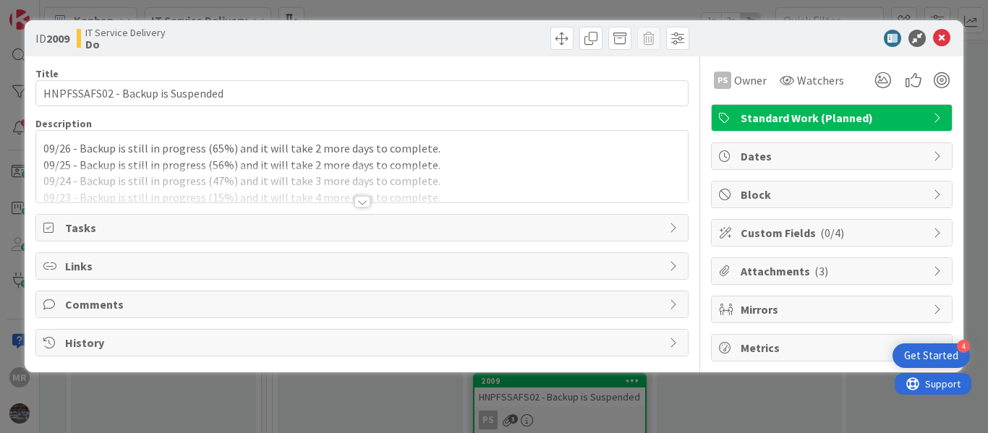
click at [44, 149] on div "09/26 - Backup is still in progress (65%) and it will take 2 more days to compl…" at bounding box center [361, 167] width 651 height 72
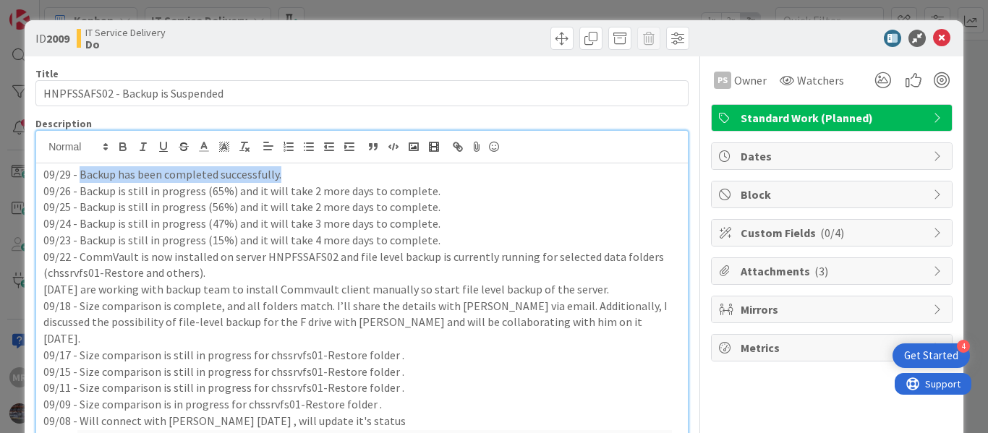
drag, startPoint x: 78, startPoint y: 172, endPoint x: 286, endPoint y: 172, distance: 207.5
click at [286, 172] on p "09/29 - Backup has been completed successfully." at bounding box center [361, 174] width 637 height 17
click at [279, 210] on p "09/25 - Backup is still in progress (56%) and it will take 2 more days to compl…" at bounding box center [361, 207] width 637 height 17
click at [286, 174] on p "09/29 - Backup has been completed successfully." at bounding box center [361, 174] width 637 height 17
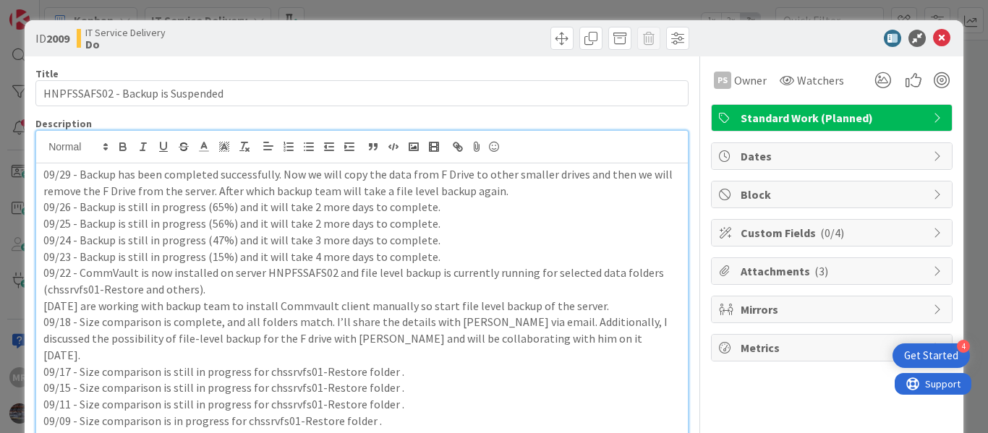
click at [409, 194] on p "09/29 - Backup has been completed successfully. Now we will copy the data from …" at bounding box center [361, 182] width 637 height 33
click at [460, 234] on p "09/24 - Backup is still in progress (47%) and it will take 3 more days to compl…" at bounding box center [361, 240] width 637 height 17
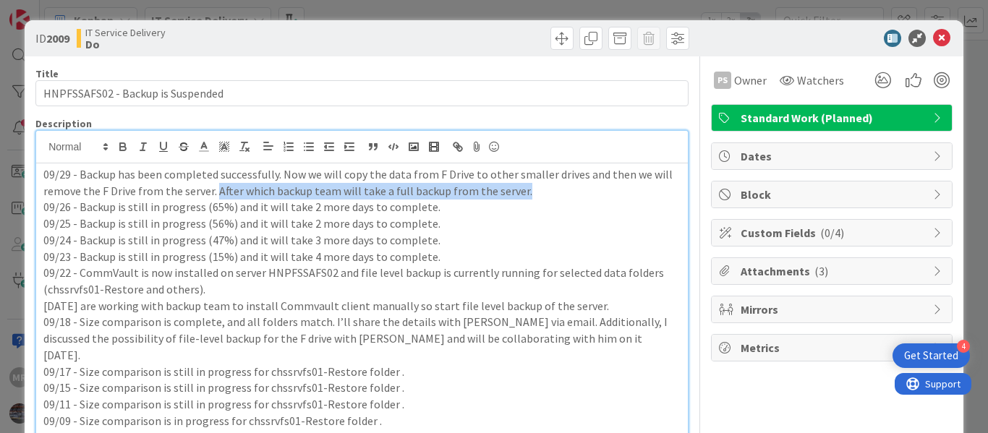
drag, startPoint x: 215, startPoint y: 194, endPoint x: 521, endPoint y: 192, distance: 305.8
click at [521, 192] on p "09/29 - Backup has been completed successfully. Now we will copy the data from …" at bounding box center [361, 182] width 637 height 33
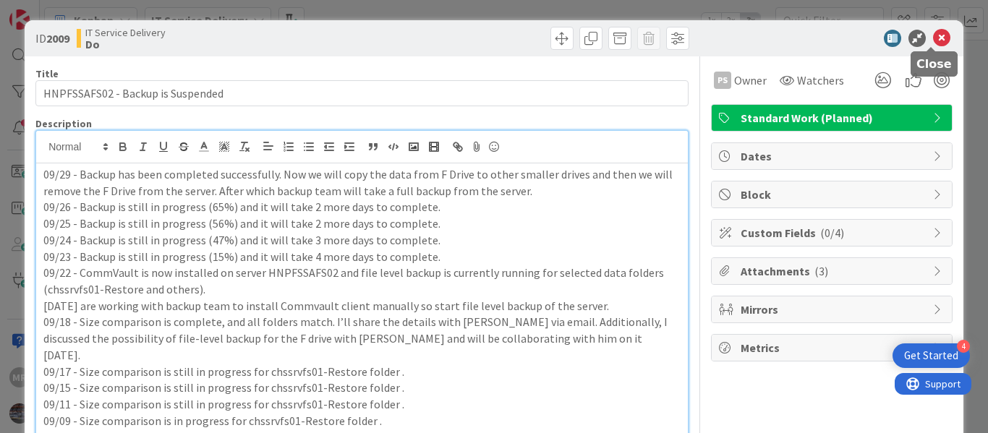
click at [933, 38] on icon at bounding box center [941, 38] width 17 height 17
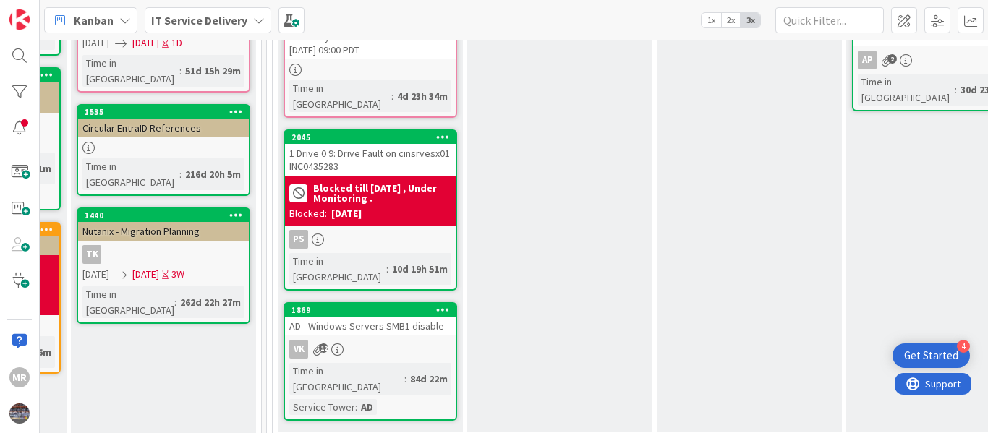
scroll to position [217, 737]
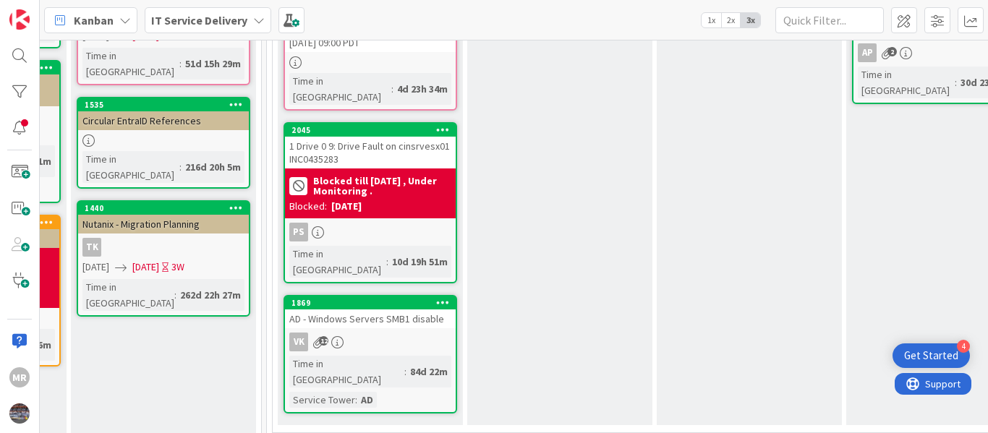
click at [389, 297] on div "[DATE] - Windows Servers SMB1 disable VK 12 Time in Column : 84d 22m Service To…" at bounding box center [370, 354] width 174 height 119
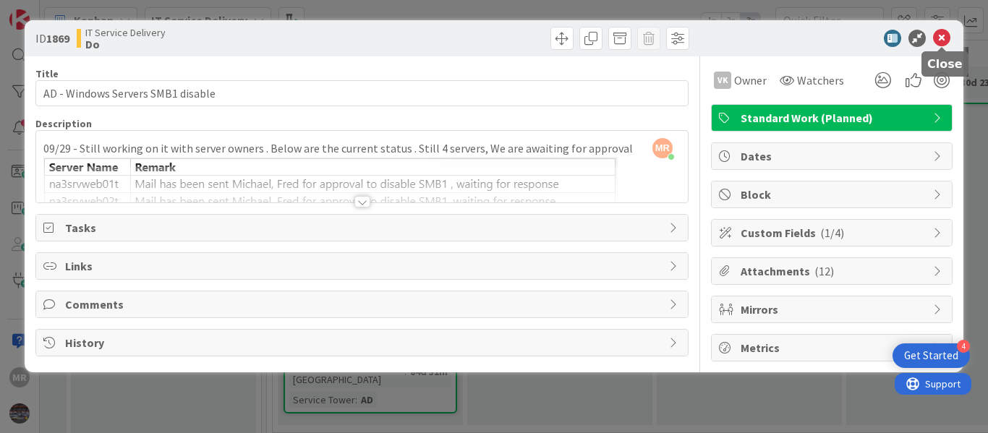
click at [938, 31] on icon at bounding box center [941, 38] width 17 height 17
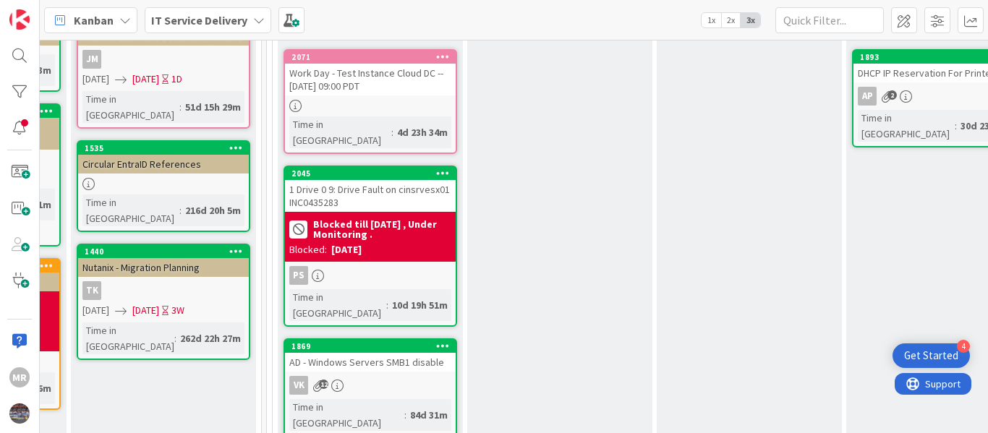
scroll to position [145, 737]
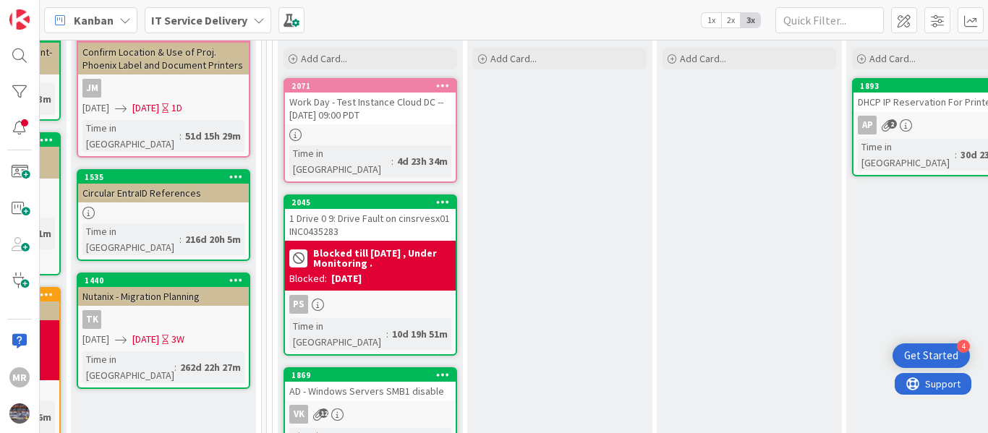
click at [363, 382] on div "AD - Windows Servers SMB1 disable" at bounding box center [370, 391] width 171 height 19
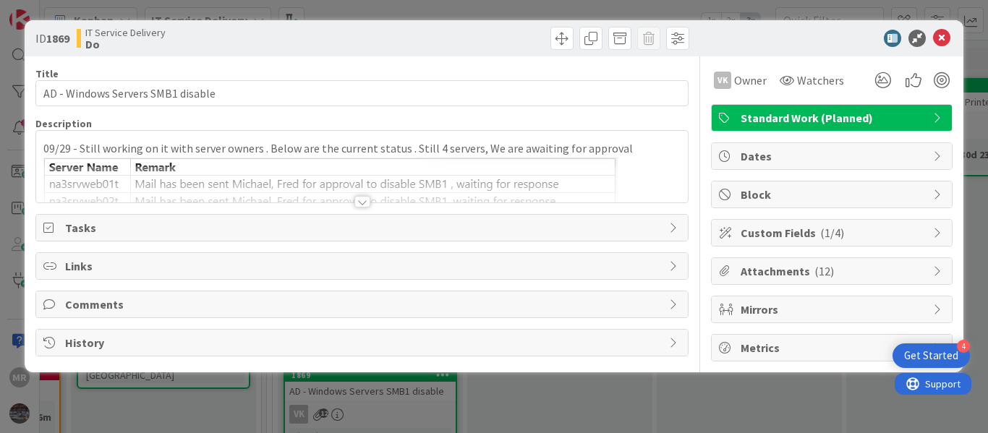
click at [359, 198] on div at bounding box center [362, 202] width 16 height 12
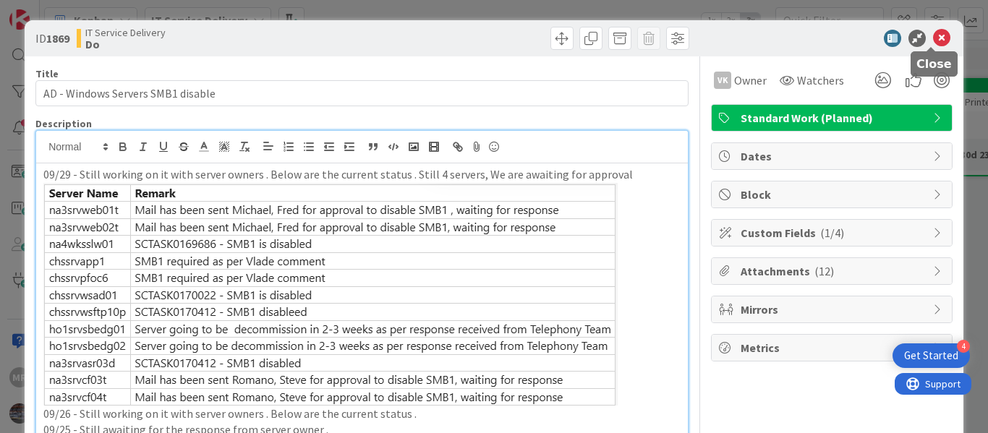
click at [936, 30] on icon at bounding box center [941, 38] width 17 height 17
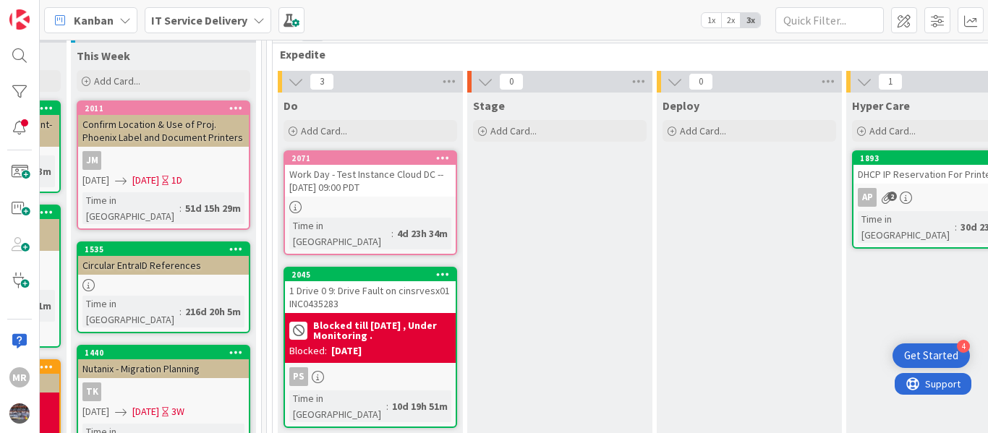
click at [328, 281] on div "1 Drive 0 9: Drive Fault on cinsrvesx01 INC0435283" at bounding box center [370, 297] width 171 height 32
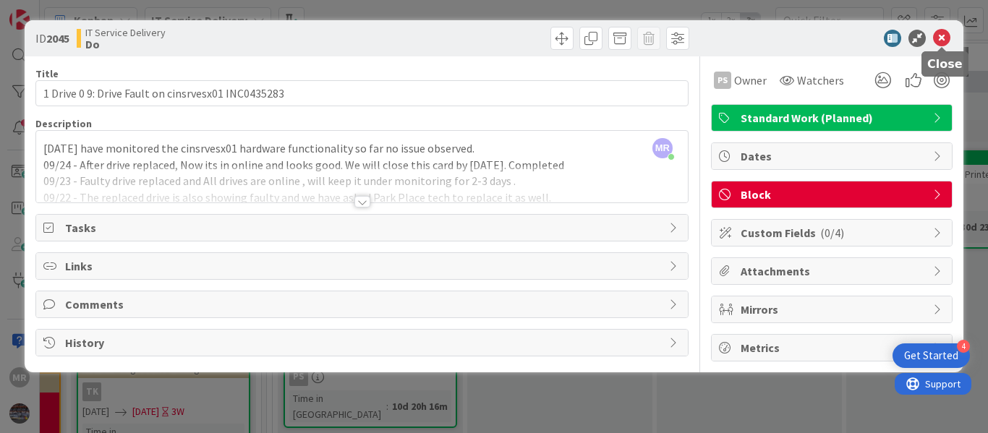
click at [944, 38] on icon at bounding box center [941, 38] width 17 height 17
